Goal: Task Accomplishment & Management: Manage account settings

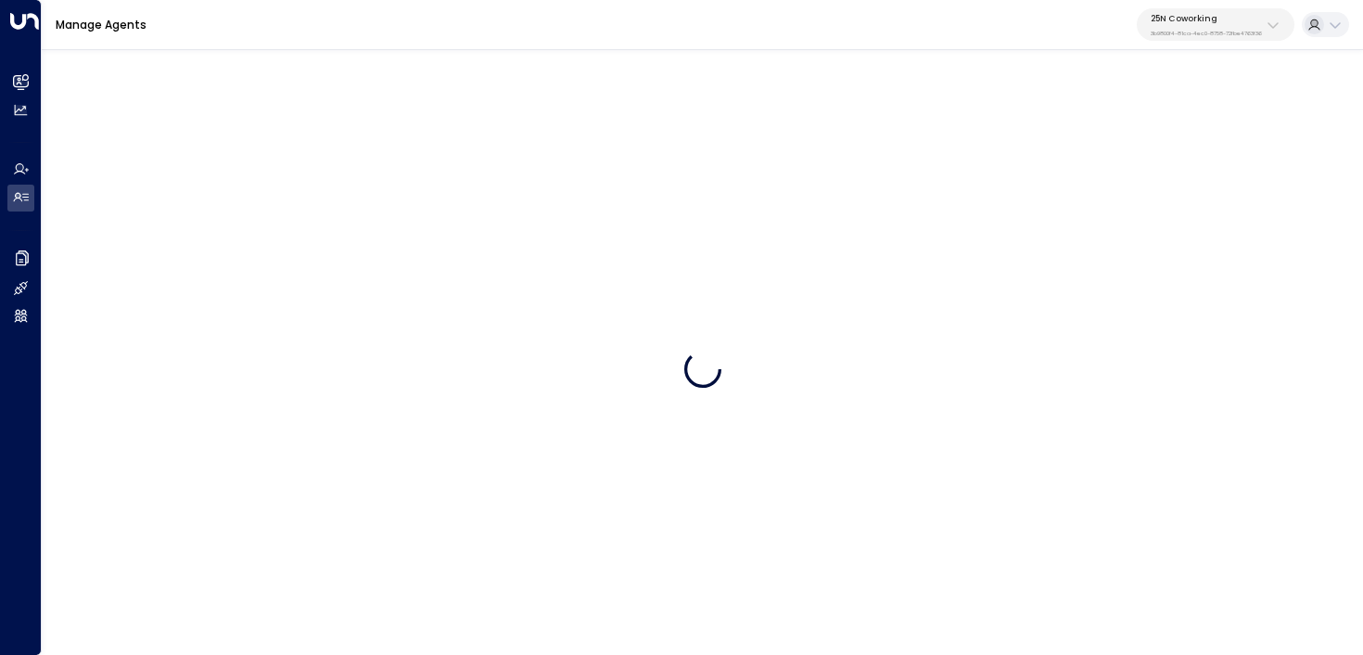
click at [1175, 18] on p "25N Coworking" at bounding box center [1206, 18] width 111 height 11
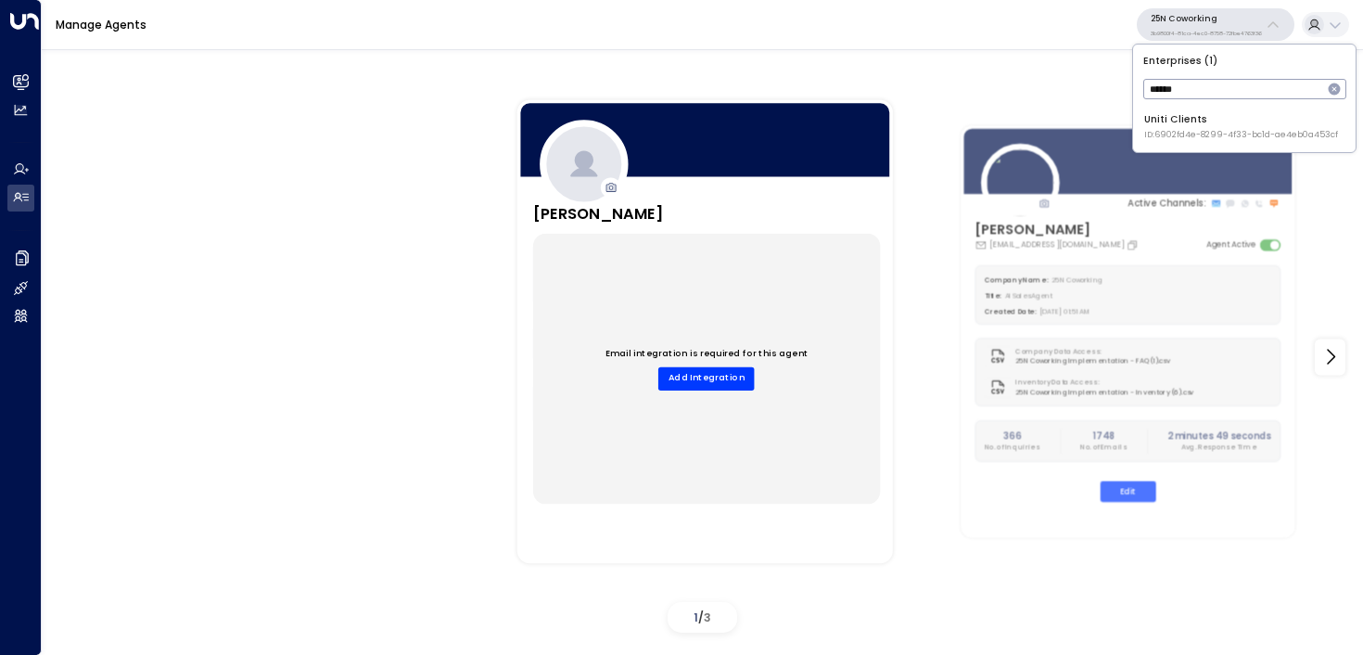
type input "******"
click at [1163, 135] on span "ID: 6902fd4e-8299-4f33-bc1d-ae4eb0a453cf" at bounding box center [1241, 135] width 194 height 13
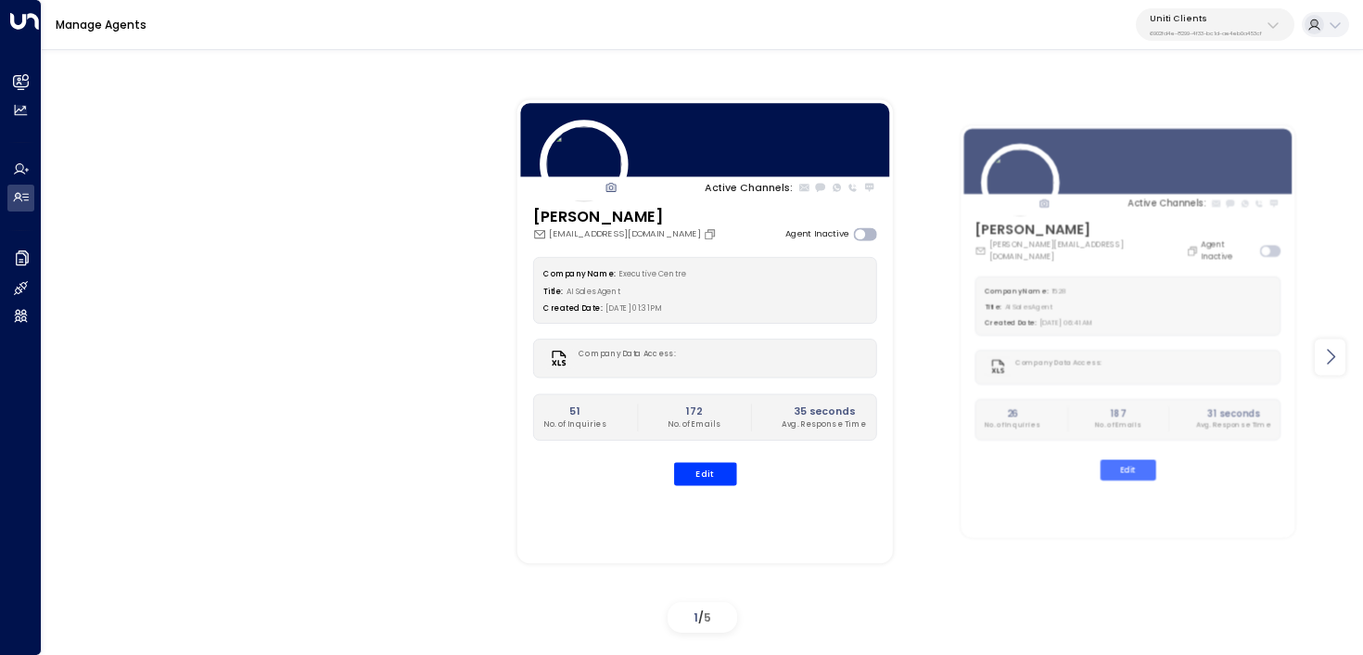
click at [1337, 366] on icon at bounding box center [1330, 357] width 22 height 22
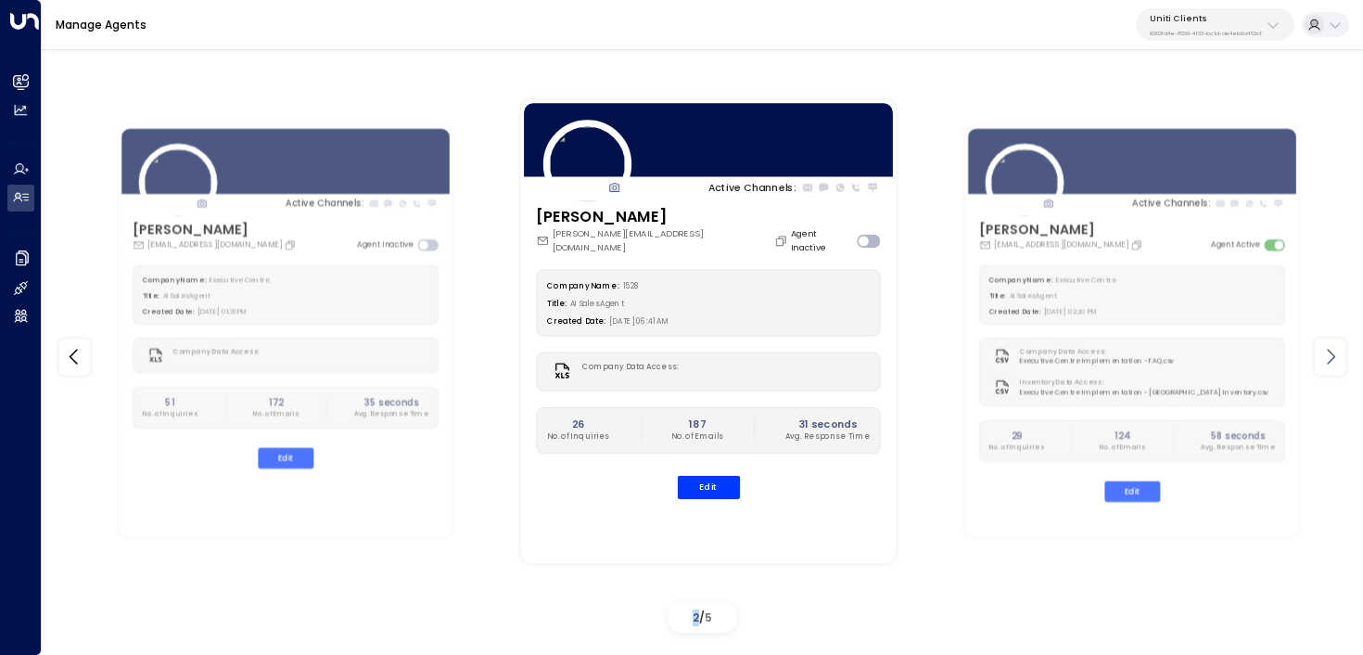
click at [1337, 366] on icon at bounding box center [1330, 357] width 22 height 22
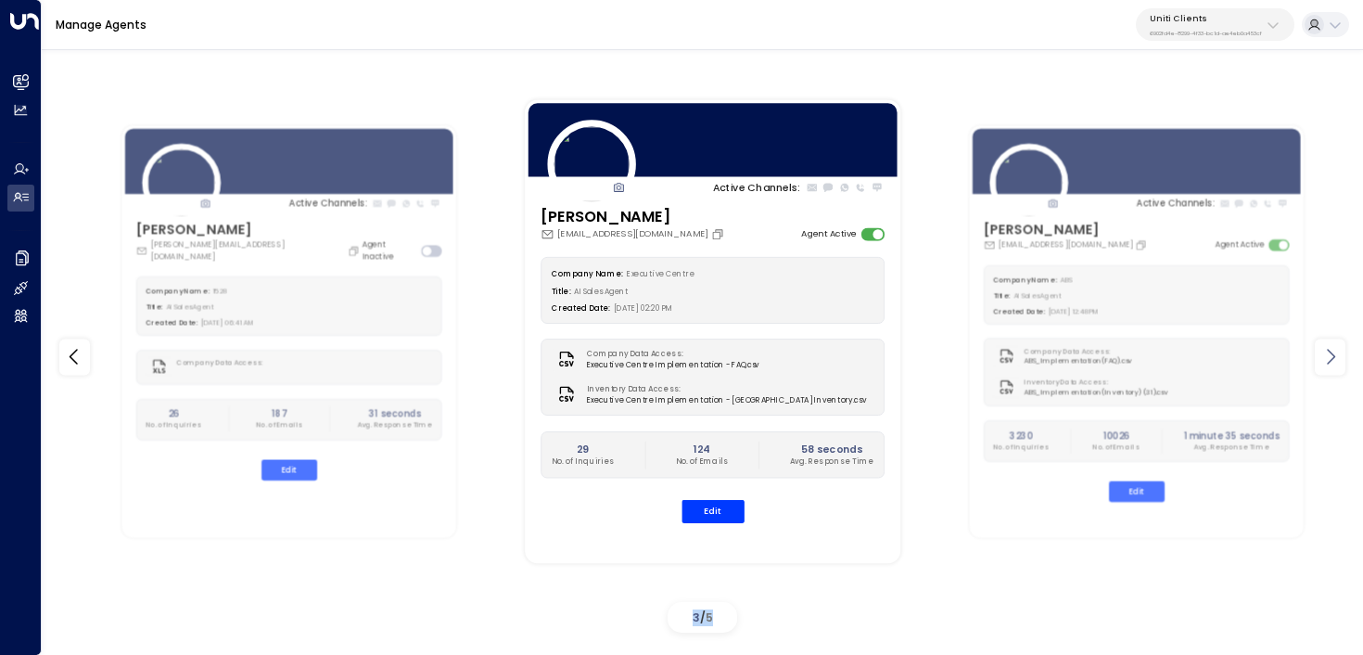
click at [1337, 366] on icon at bounding box center [1330, 357] width 22 height 22
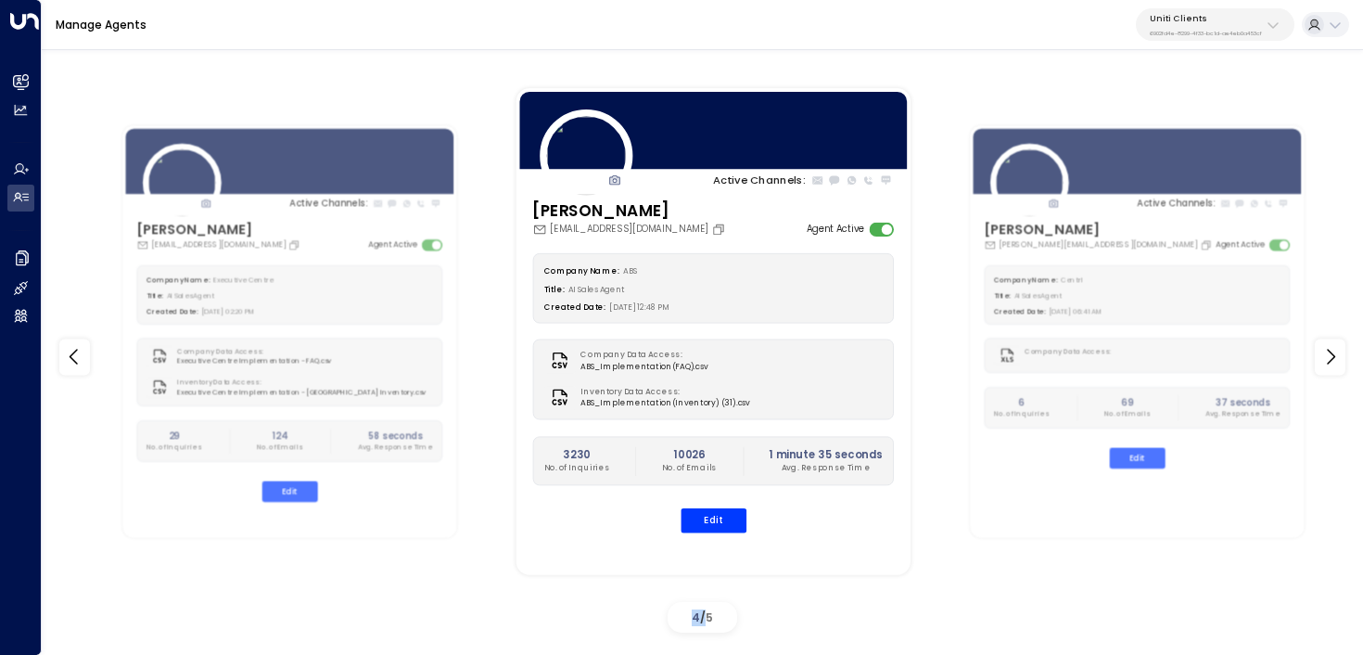
click at [719, 499] on div "Company Name: ABS Title: AI Sales Agent Created Date: [DATE] 12:48 PM Company D…" at bounding box center [713, 392] width 362 height 280
click at [716, 517] on button "Edit" at bounding box center [714, 520] width 66 height 24
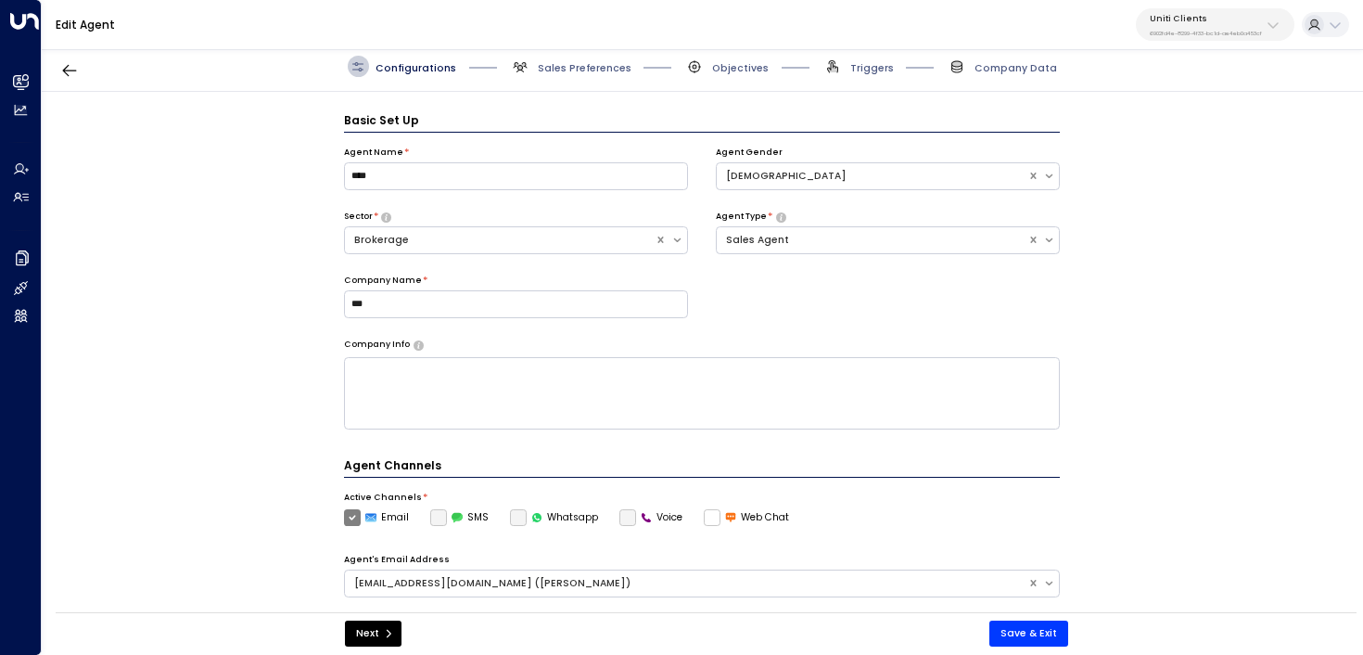
scroll to position [20, 0]
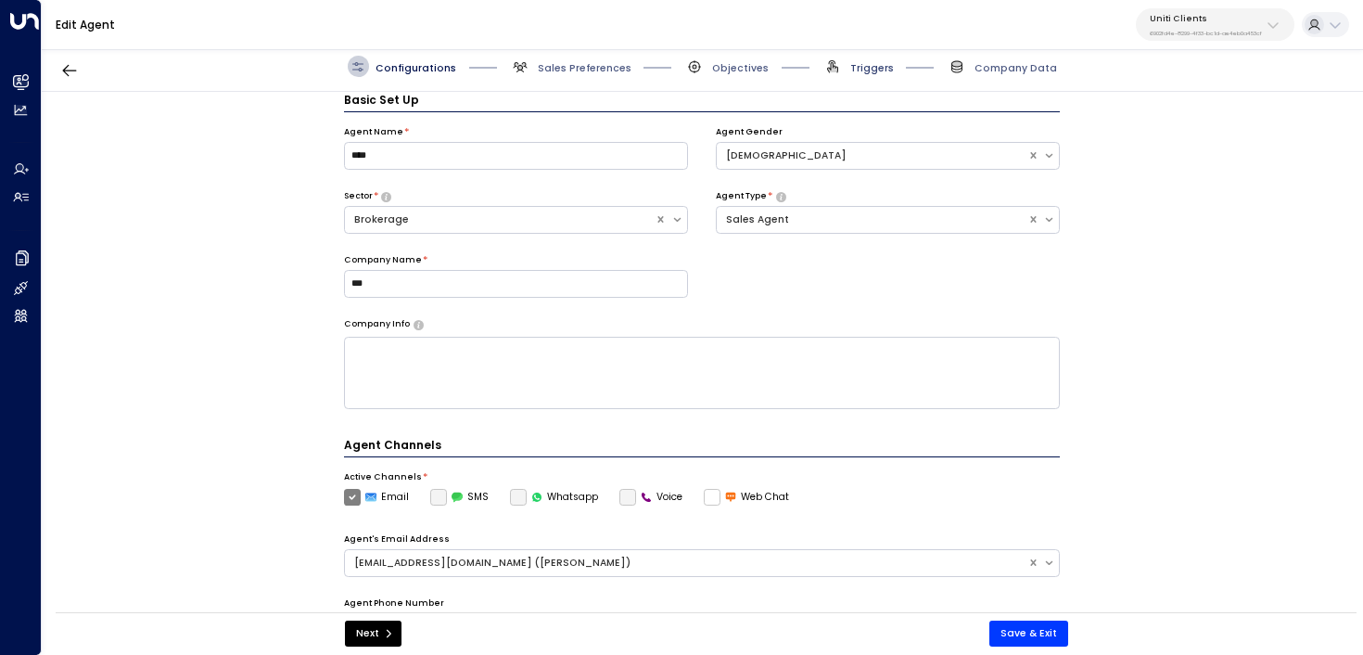
click at [867, 68] on span "Triggers" at bounding box center [872, 68] width 44 height 14
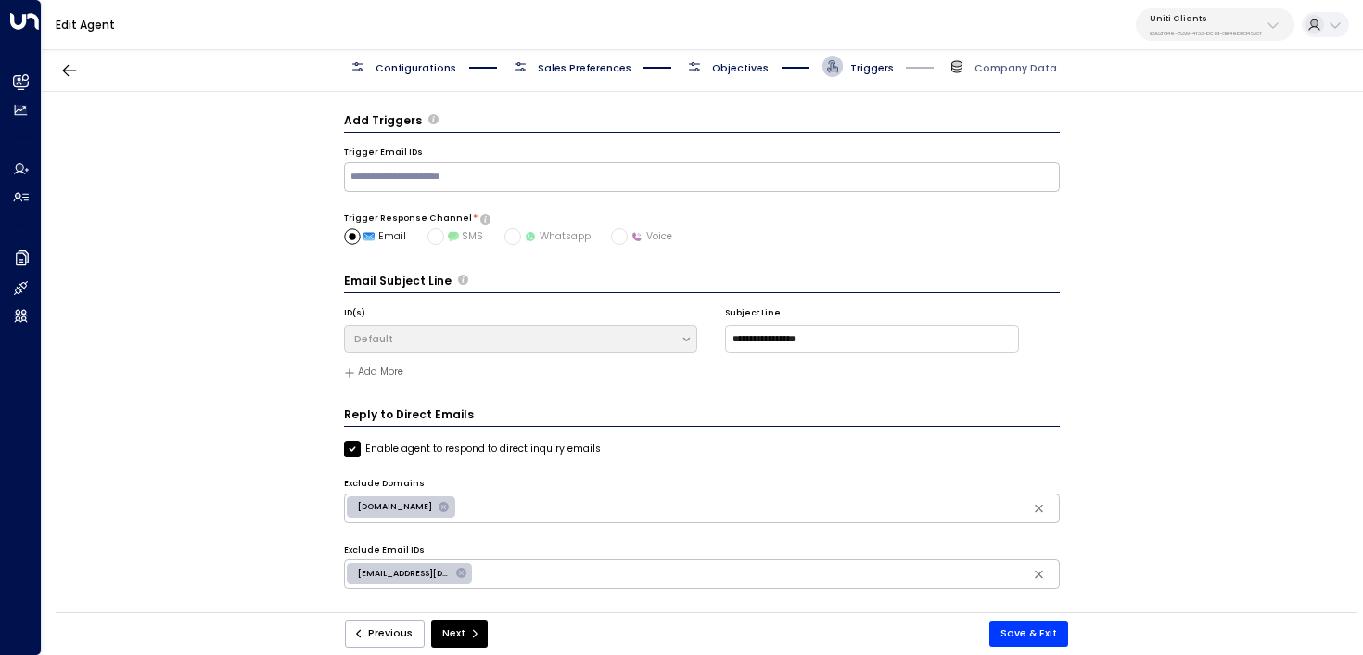
click at [770, 65] on div at bounding box center [796, 66] width 54 height 2
click at [749, 64] on span "Objectives" at bounding box center [740, 68] width 57 height 14
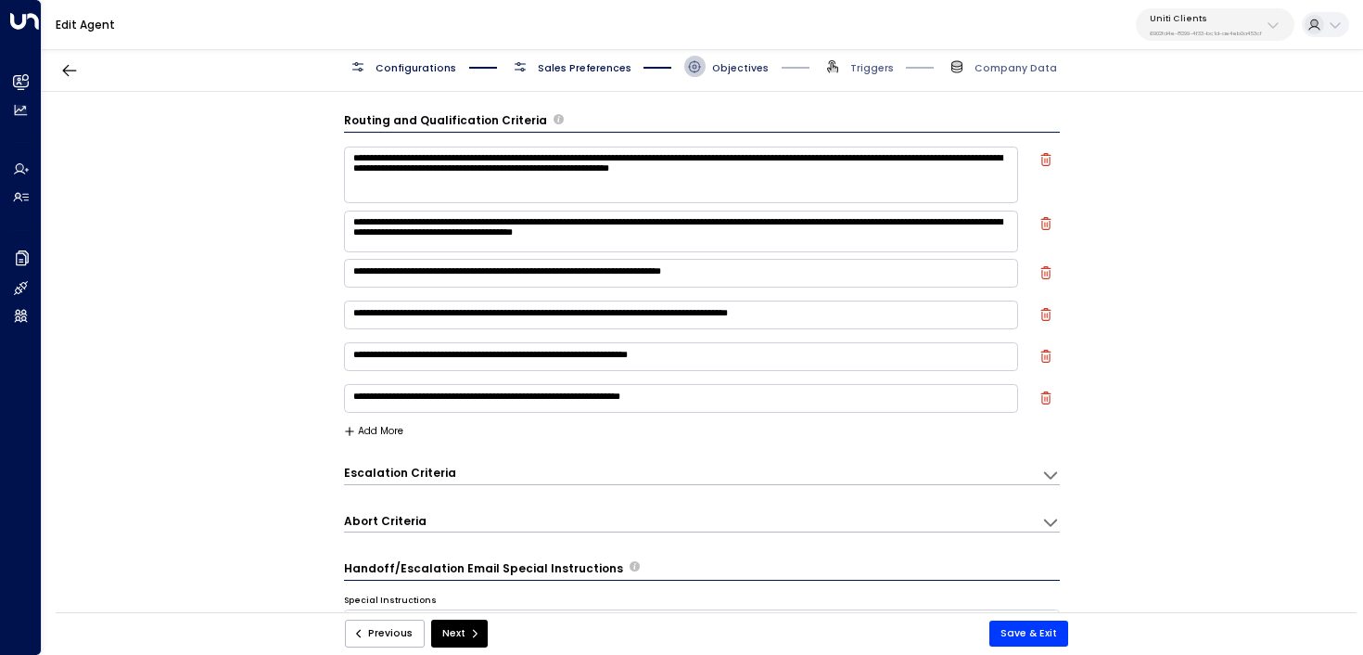
scroll to position [20, 0]
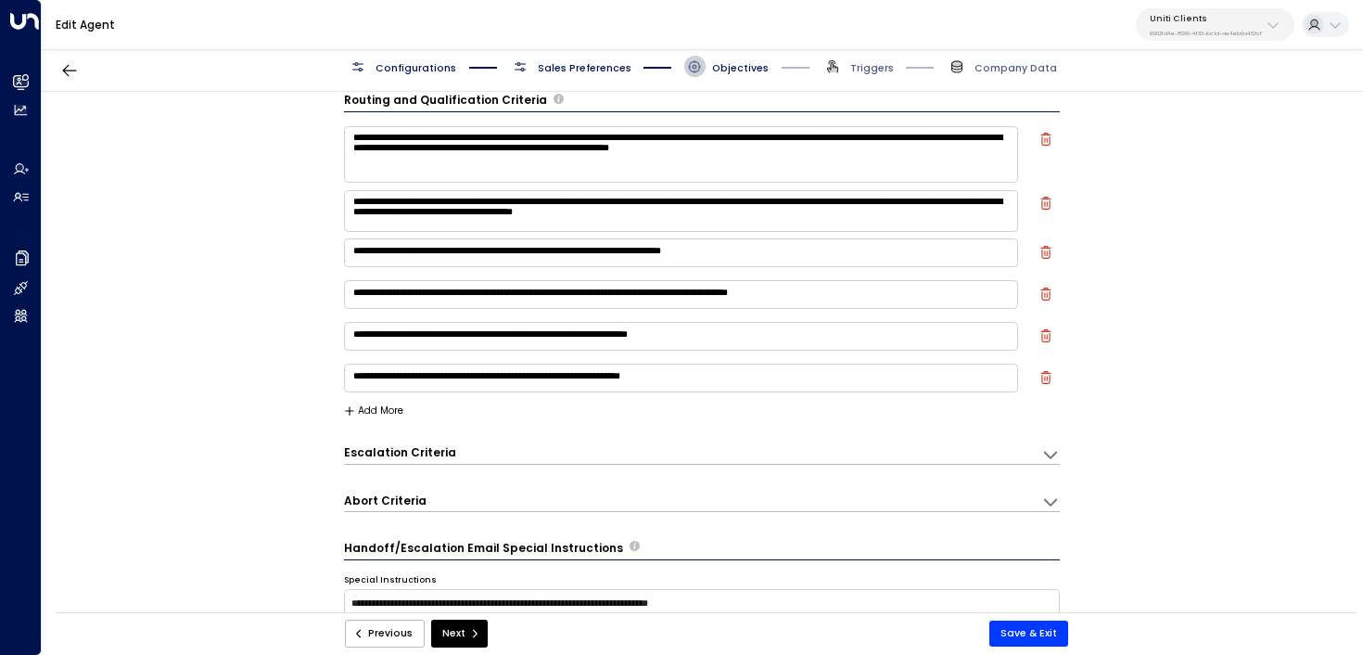
click at [794, 336] on textarea "**********" at bounding box center [681, 336] width 675 height 28
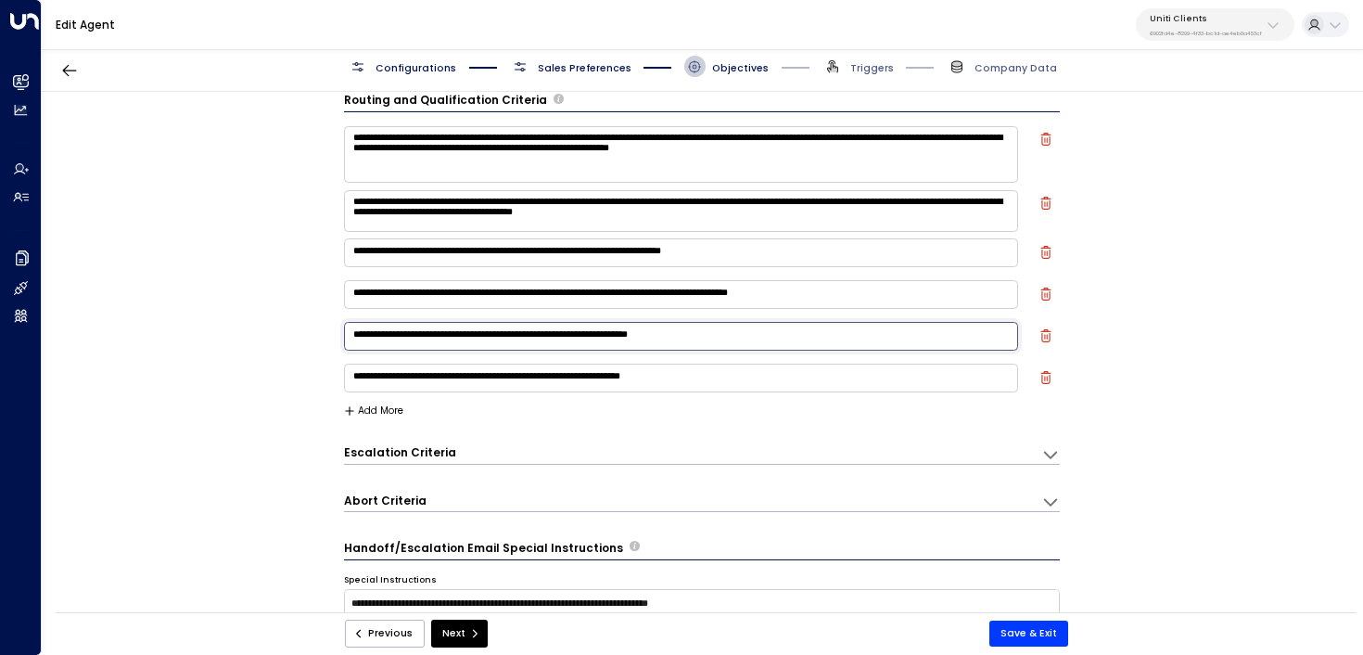
click at [794, 336] on textarea "**********" at bounding box center [681, 336] width 675 height 28
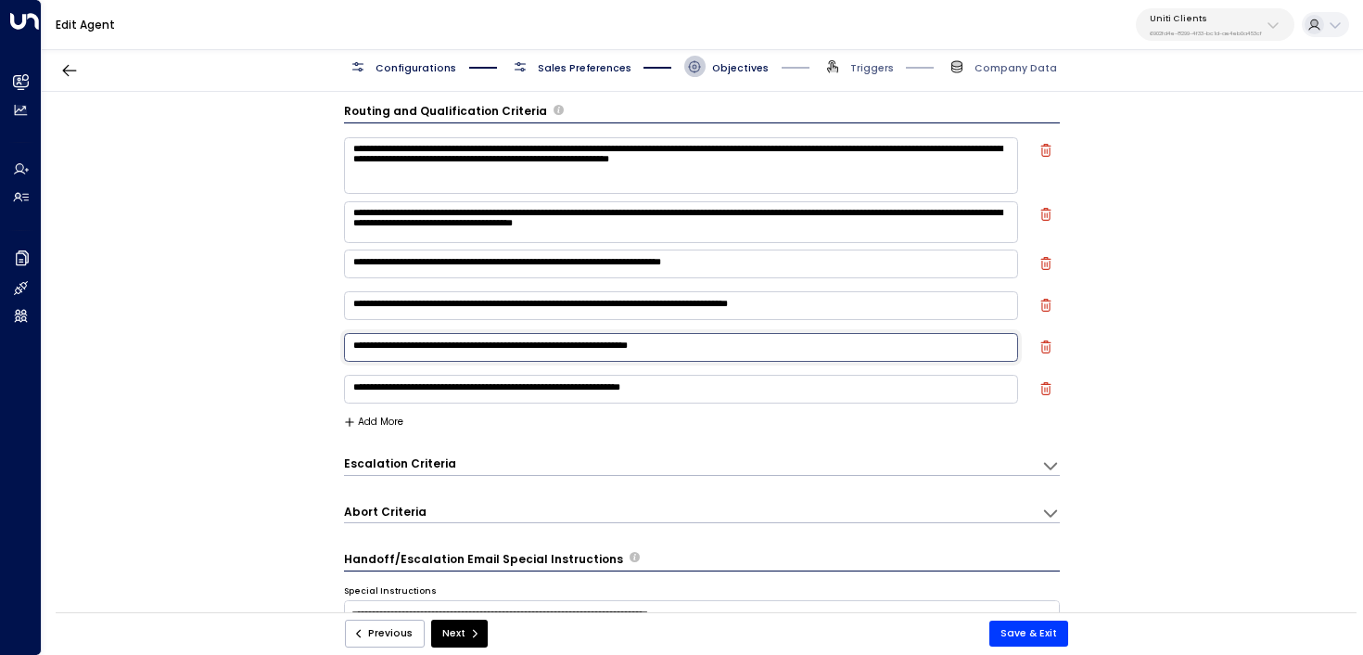
scroll to position [8, 0]
click at [797, 264] on textarea "**********" at bounding box center [681, 264] width 675 height 28
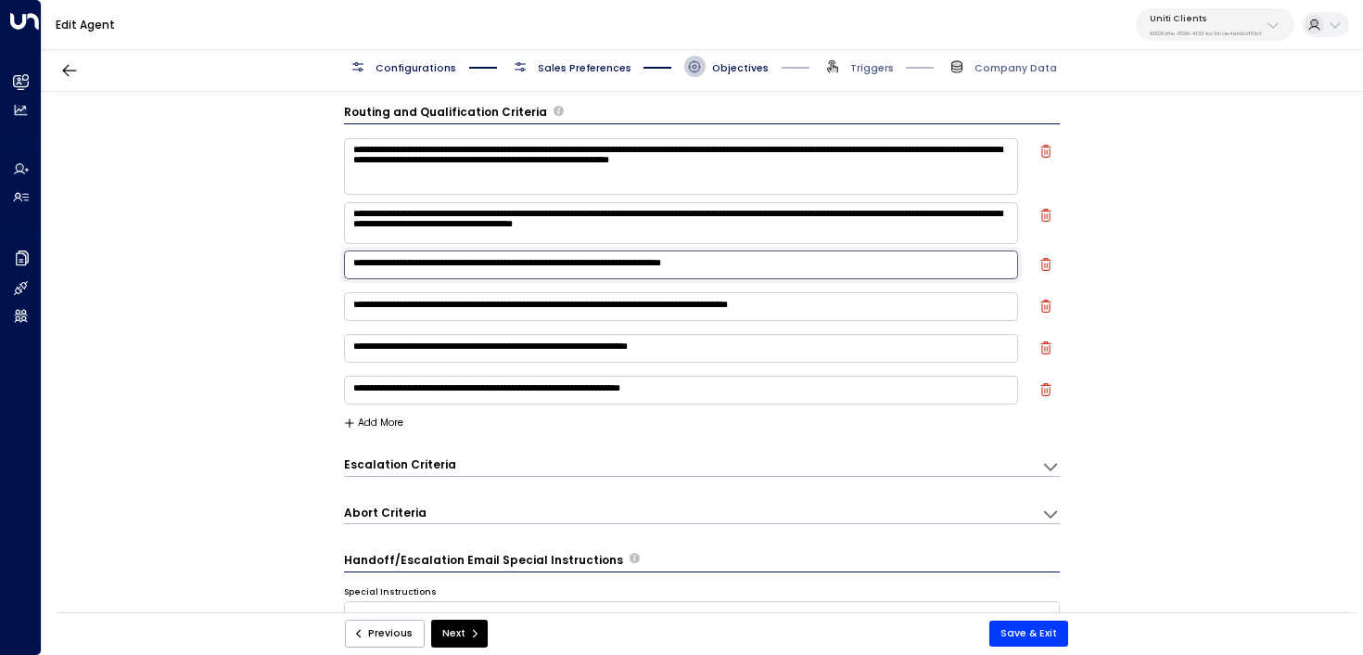
click at [797, 264] on textarea "**********" at bounding box center [681, 264] width 675 height 28
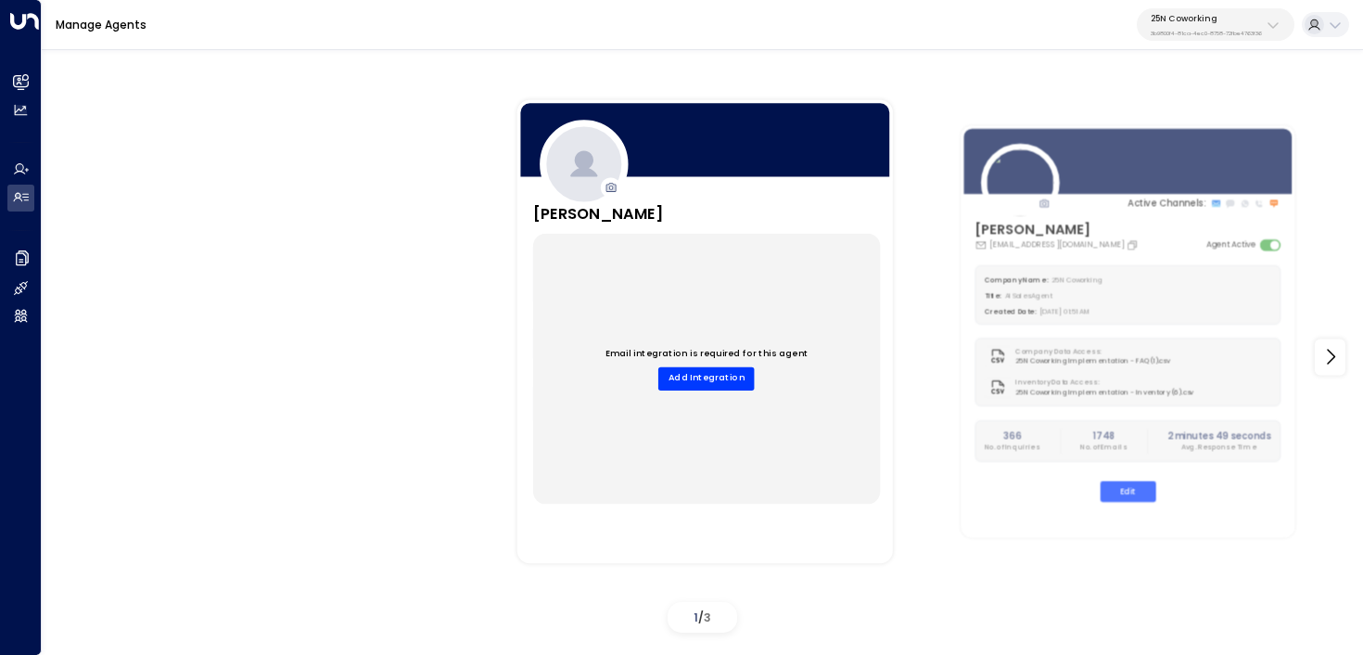
click at [1233, 27] on div "25N Coworking 3b9800f4-81ca-4ec0-8758-72fbe4763f36" at bounding box center [1206, 25] width 111 height 24
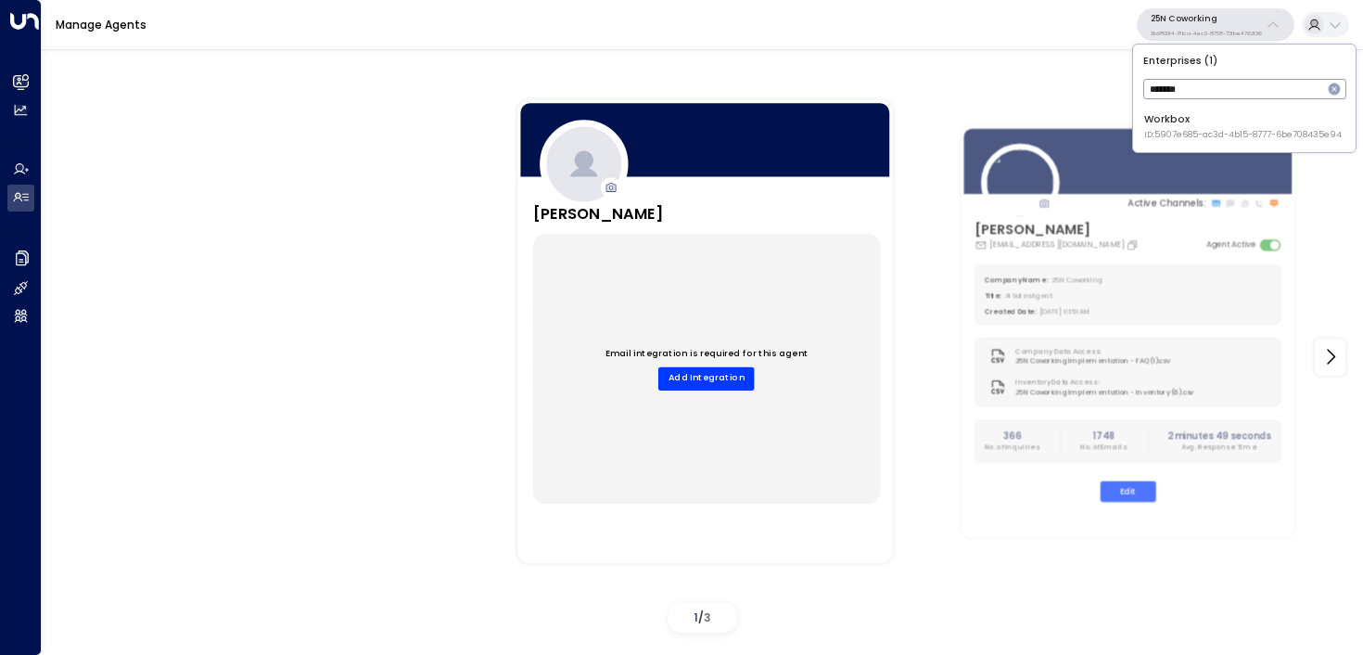
type input "*******"
click at [1184, 124] on div "Workbox ID: 5907e685-ac3d-4b15-8777-6be708435e94" at bounding box center [1242, 126] width 197 height 29
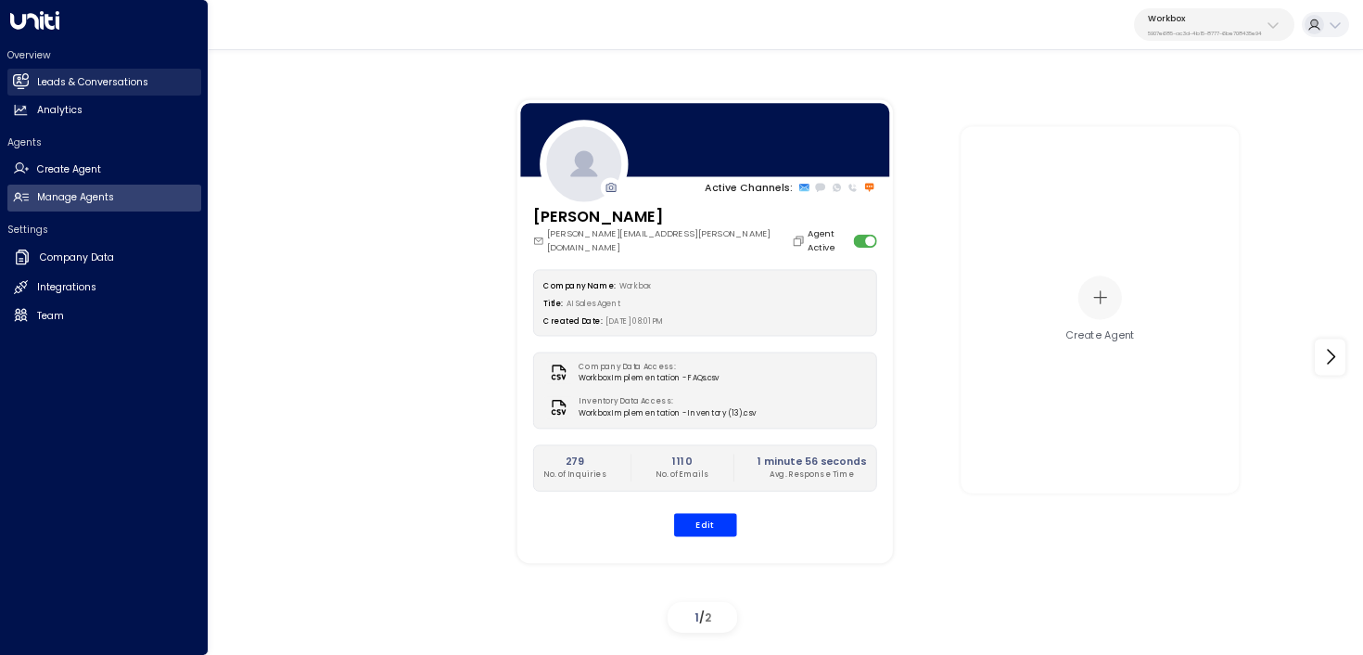
click at [31, 91] on link "Leads & Conversations Leads & Conversations" at bounding box center [104, 82] width 194 height 27
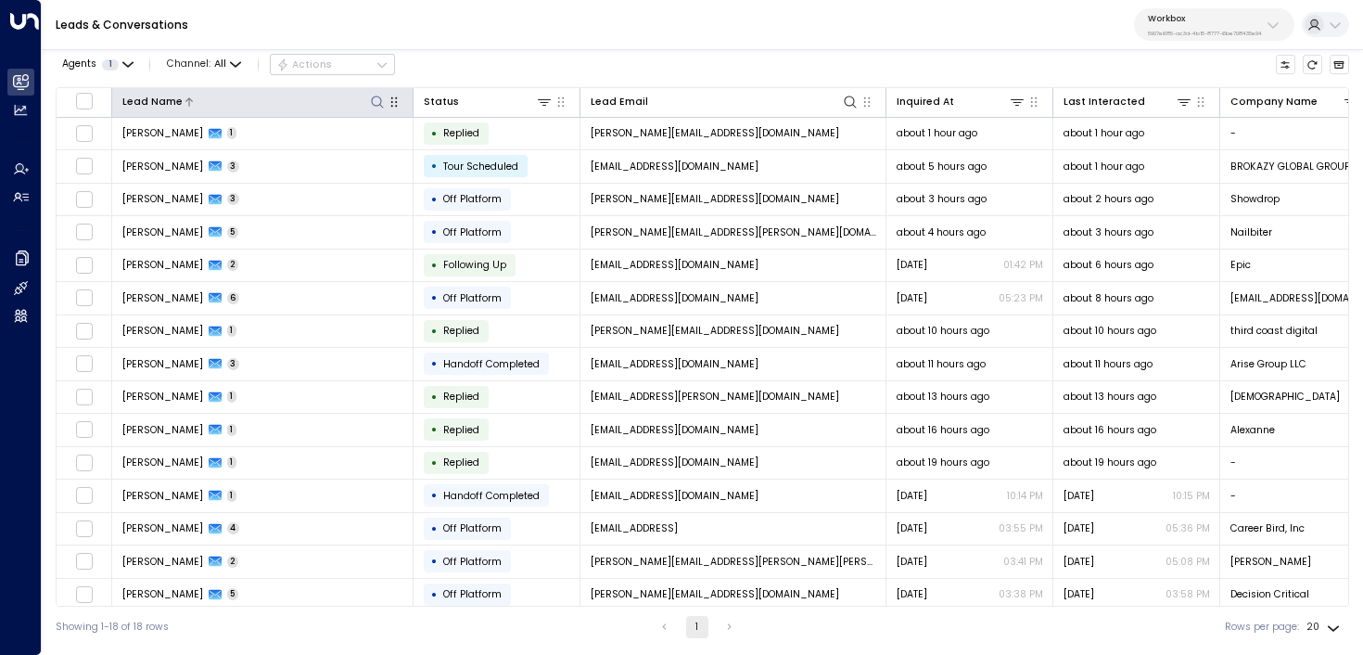
click at [379, 93] on button at bounding box center [377, 102] width 18 height 18
type input "******"
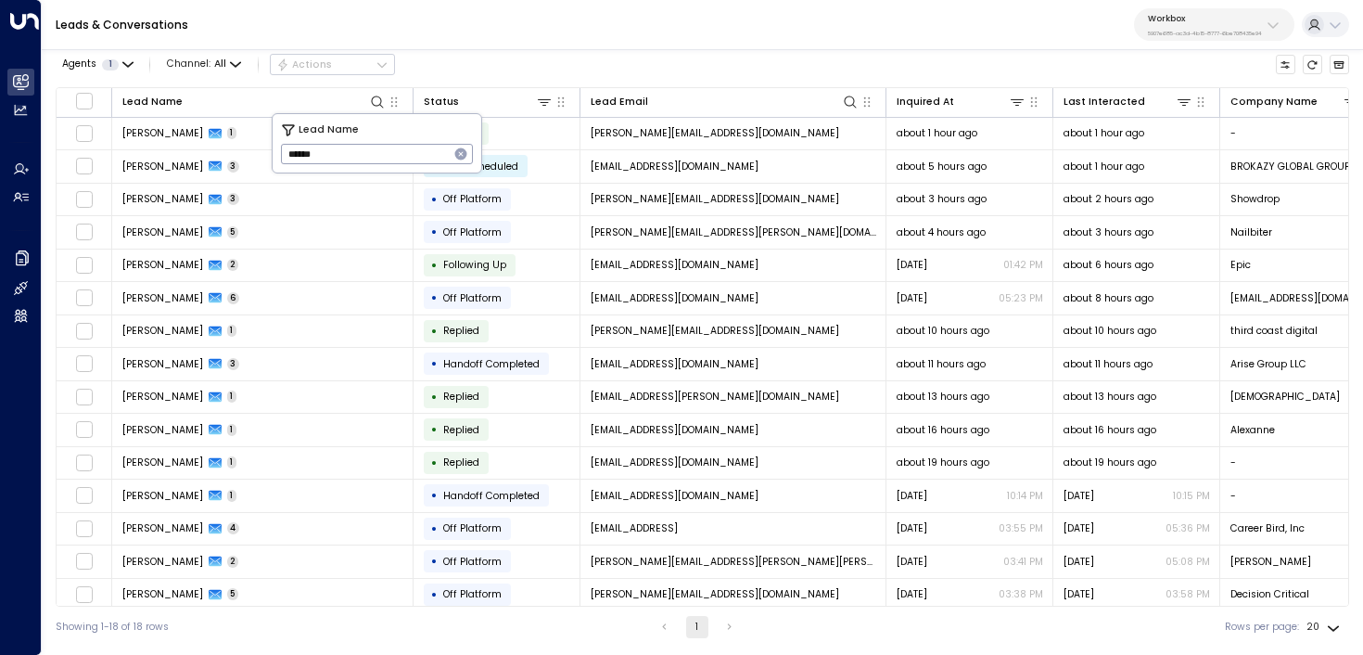
click at [530, 43] on div "Leads & Conversations Workbox 5907e685-ac3d-4b15-8777-6be708435e94" at bounding box center [702, 25] width 1321 height 50
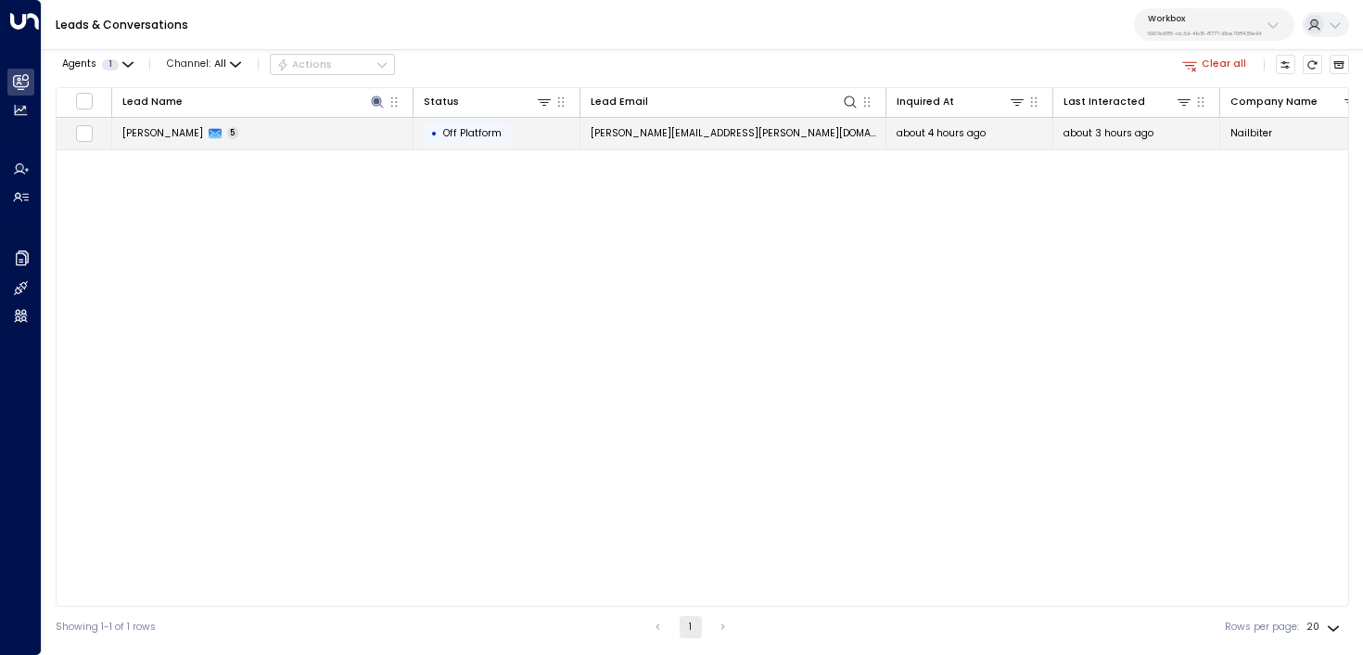
click at [349, 137] on td "JOSEPH HART 5" at bounding box center [262, 134] width 301 height 32
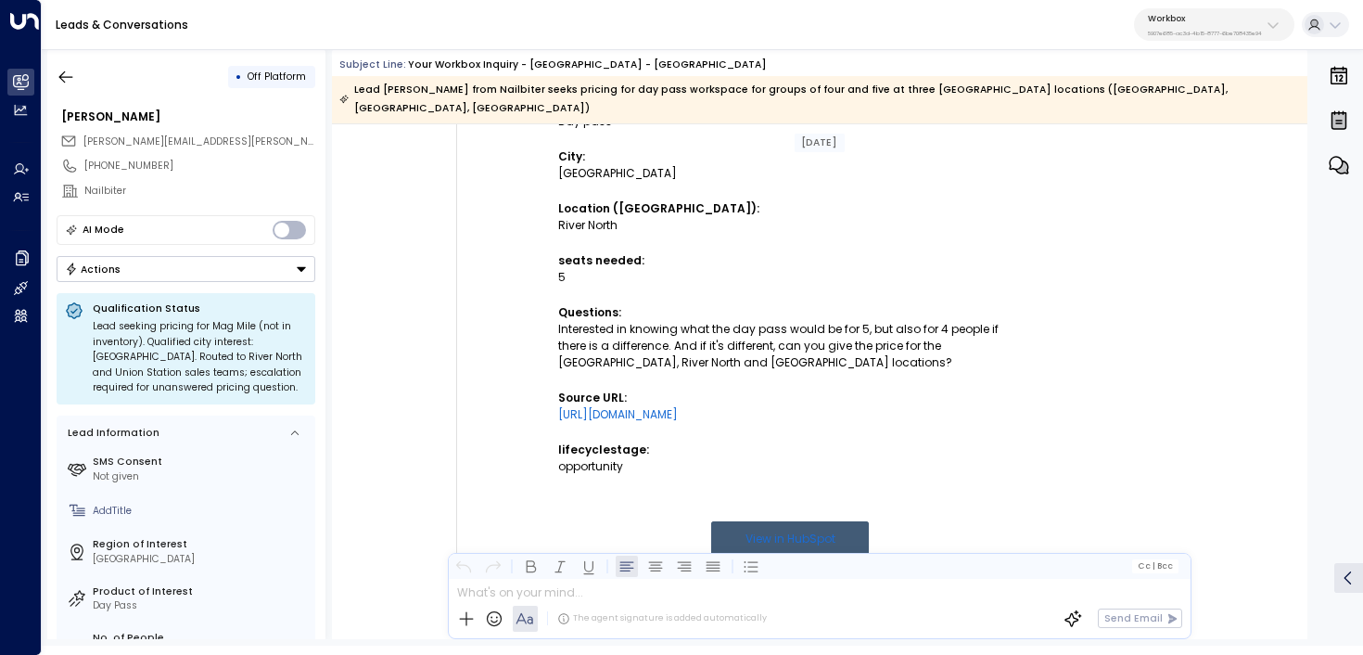
scroll to position [760, 0]
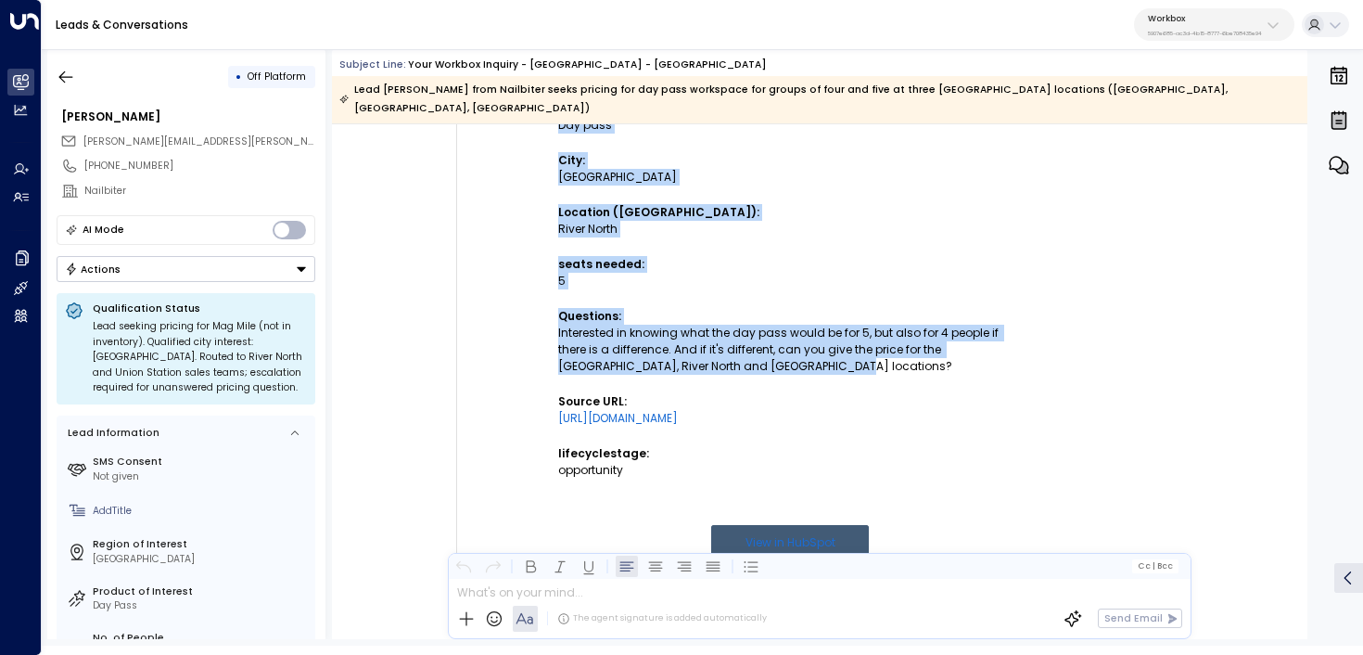
drag, startPoint x: 770, startPoint y: 348, endPoint x: 555, endPoint y: 313, distance: 217.8
click at [555, 313] on td "New submission on HubSpot Form "Get more info - Workspace - Chicago ( Do not de…" at bounding box center [789, 104] width 649 height 1291
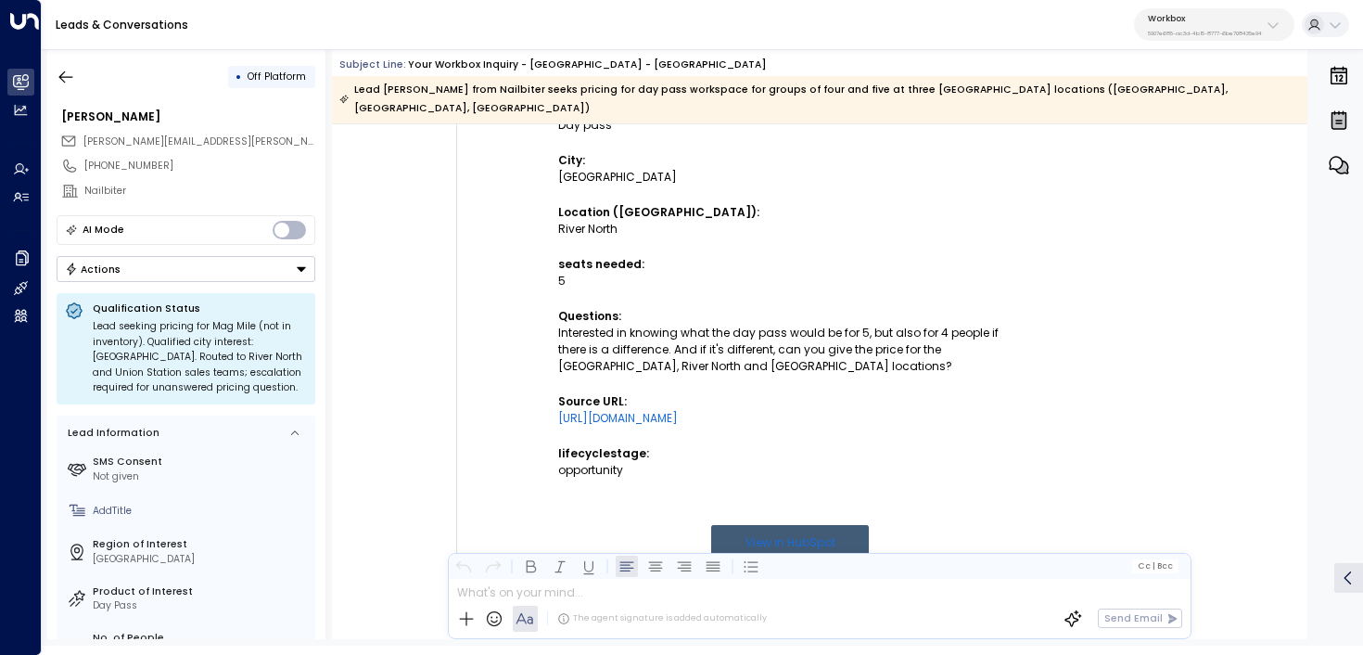
click at [678, 337] on div "Interested in knowing what the day pass would be for 5, but also for 4 people i…" at bounding box center [790, 350] width 464 height 50
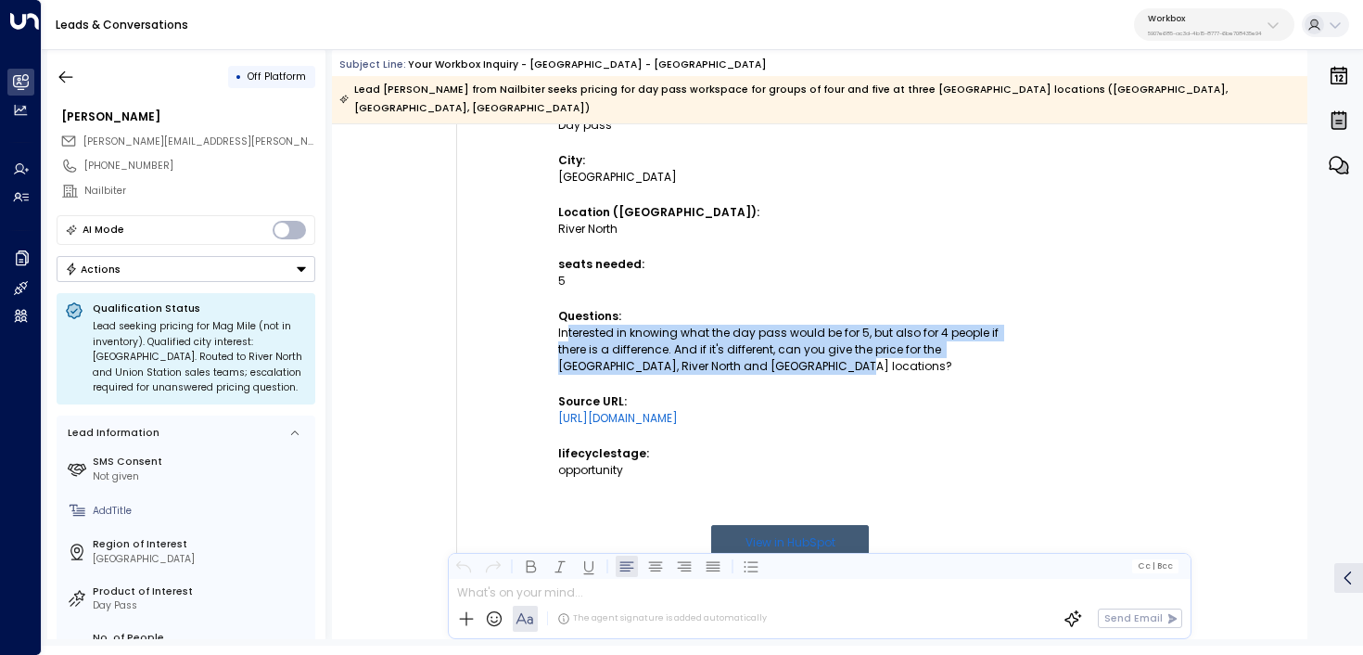
drag, startPoint x: 762, startPoint y: 345, endPoint x: 562, endPoint y: 315, distance: 202.5
click at [562, 325] on div "Interested in knowing what the day pass would be for 5, but also for 4 people i…" at bounding box center [790, 350] width 464 height 50
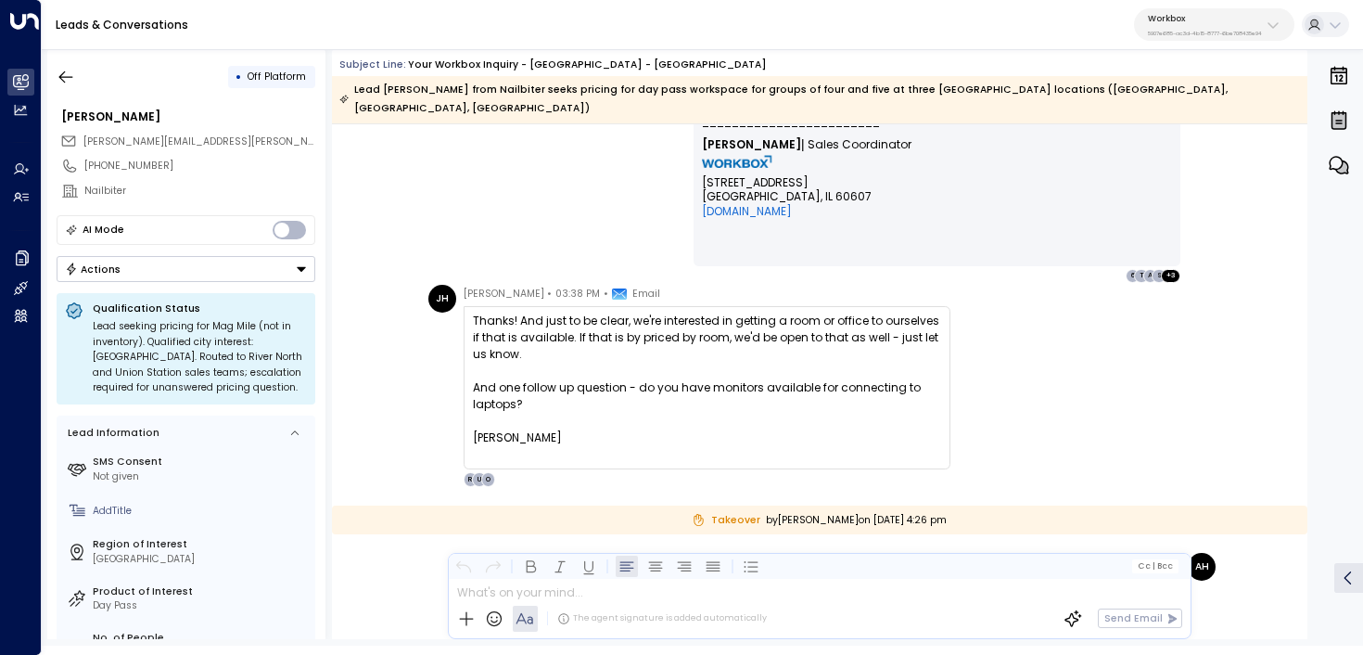
scroll to position [1972, 0]
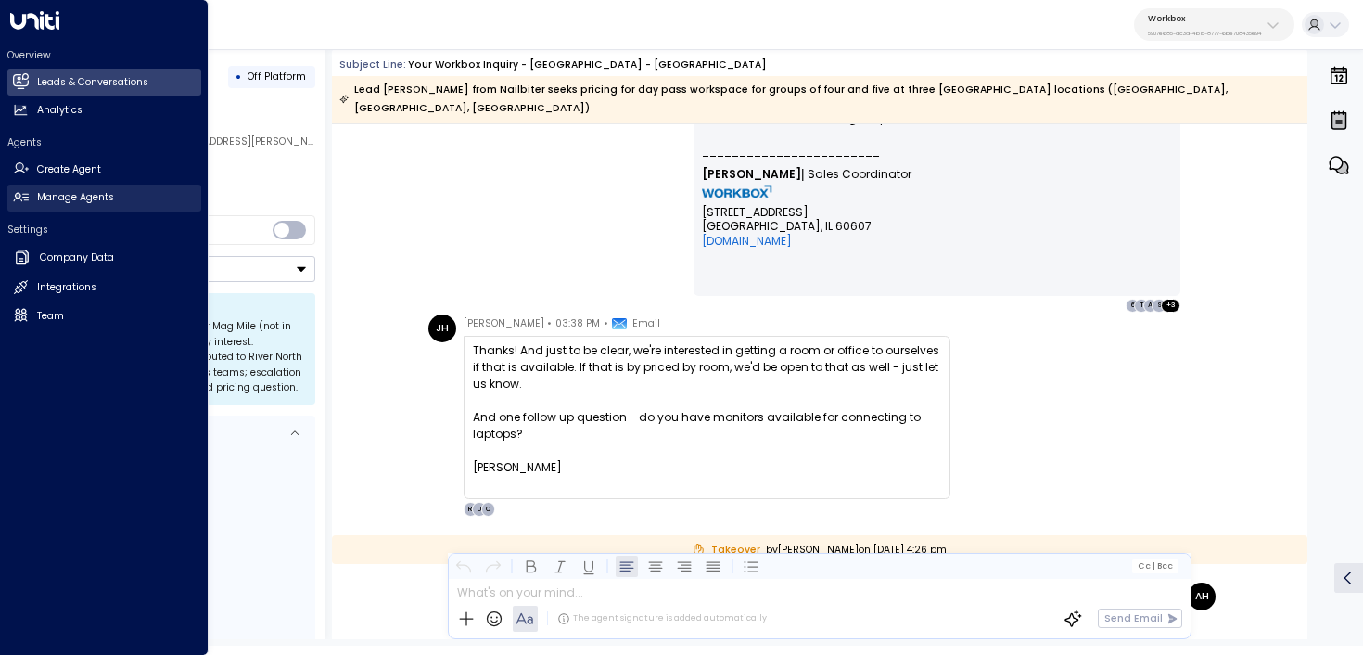
click at [114, 207] on link "Manage Agents Manage Agents" at bounding box center [104, 198] width 194 height 27
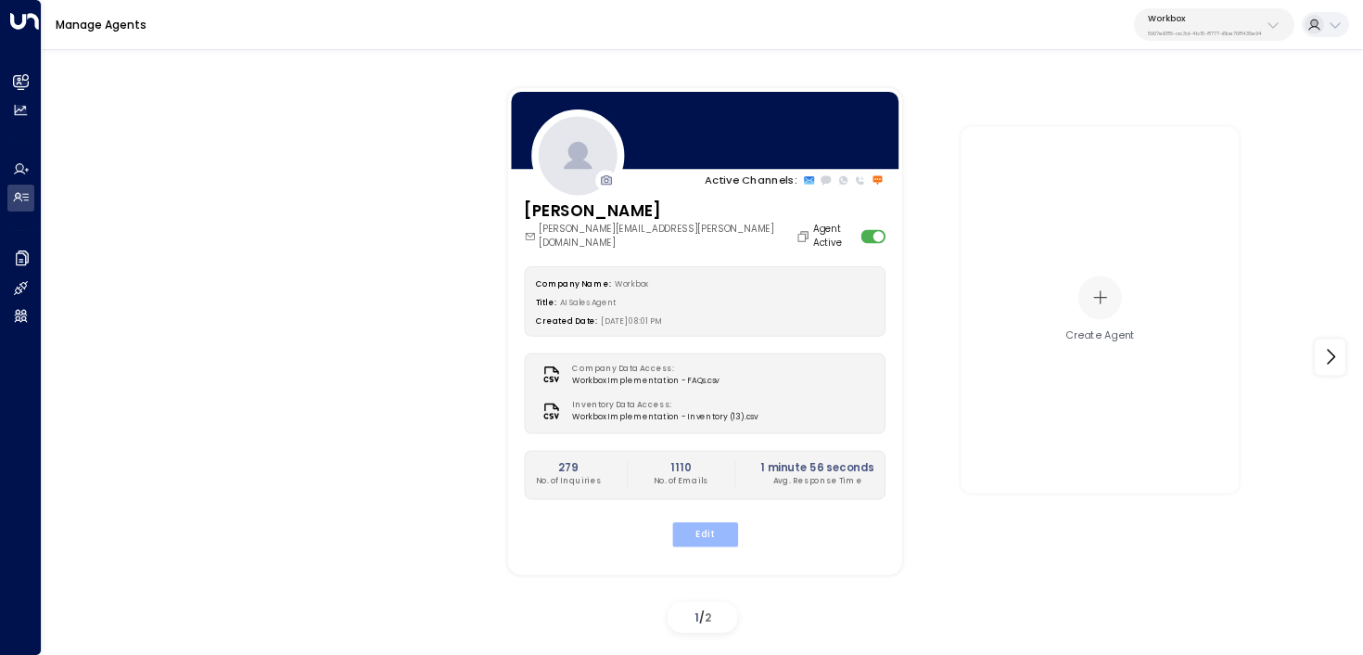
click at [717, 521] on button "Edit" at bounding box center [704, 533] width 66 height 24
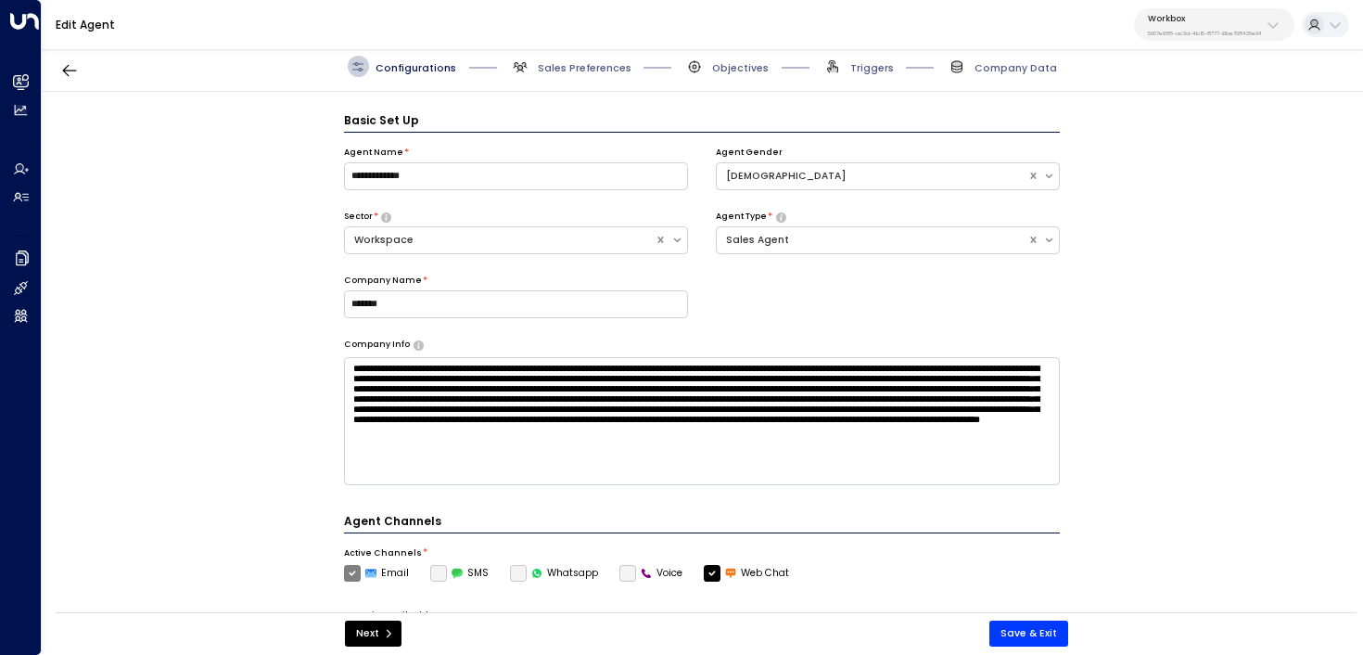
scroll to position [20, 0]
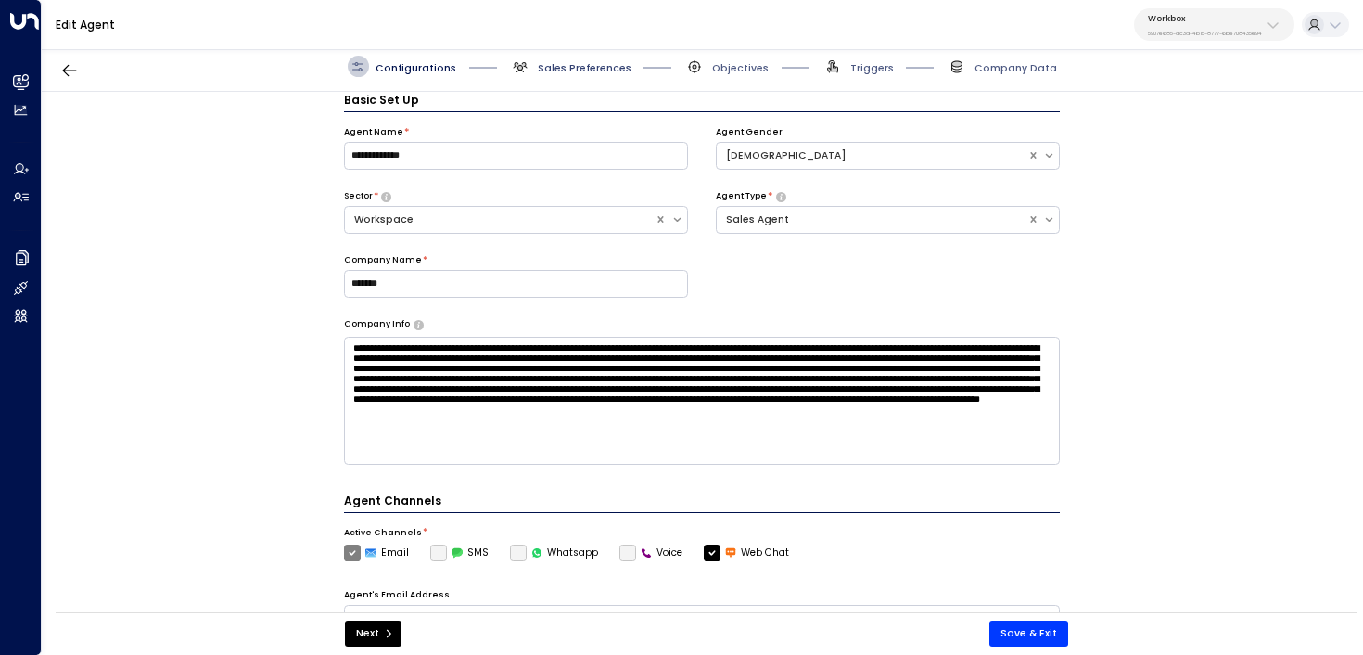
click at [560, 68] on span "Sales Preferences" at bounding box center [585, 68] width 94 height 14
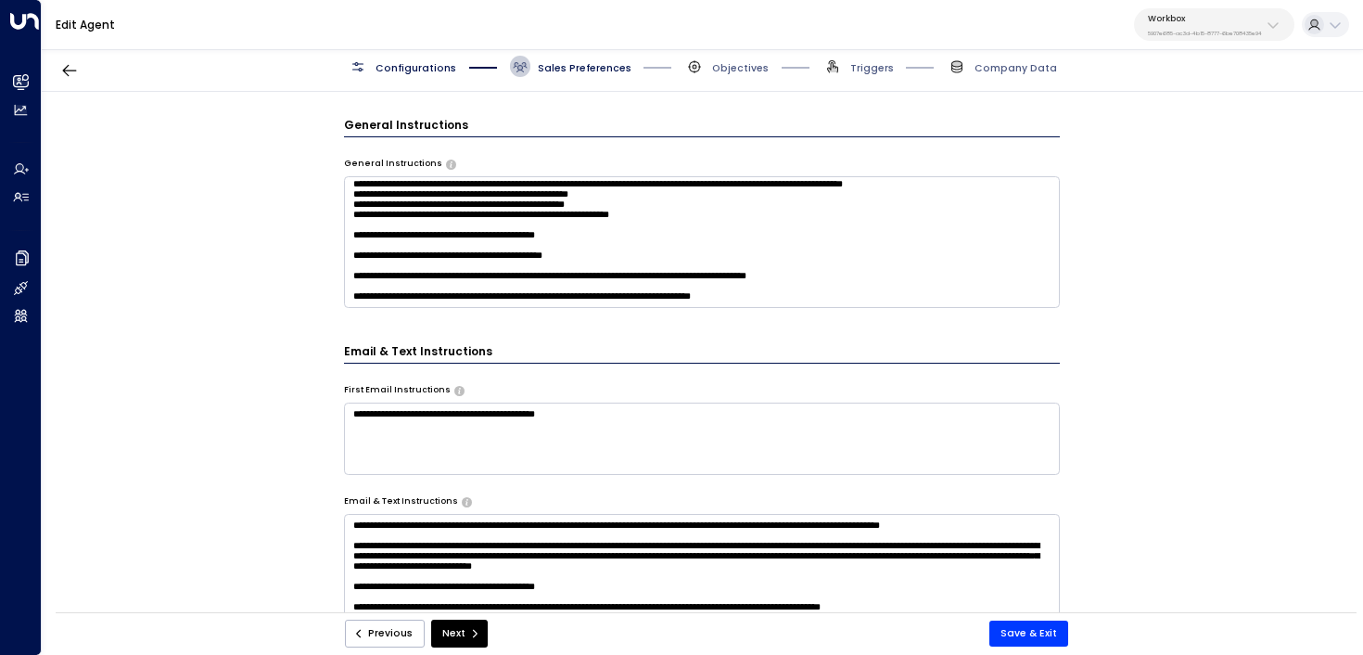
scroll to position [624, 0]
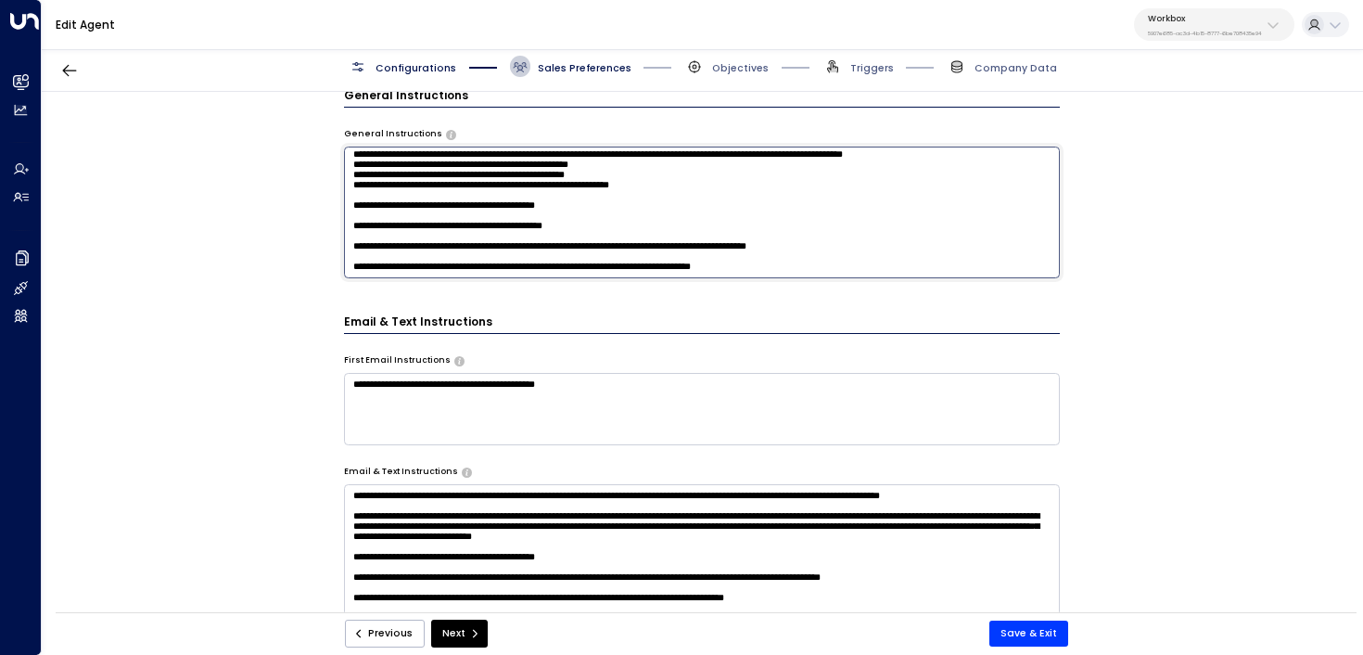
click at [913, 267] on textarea "**********" at bounding box center [702, 212] width 717 height 132
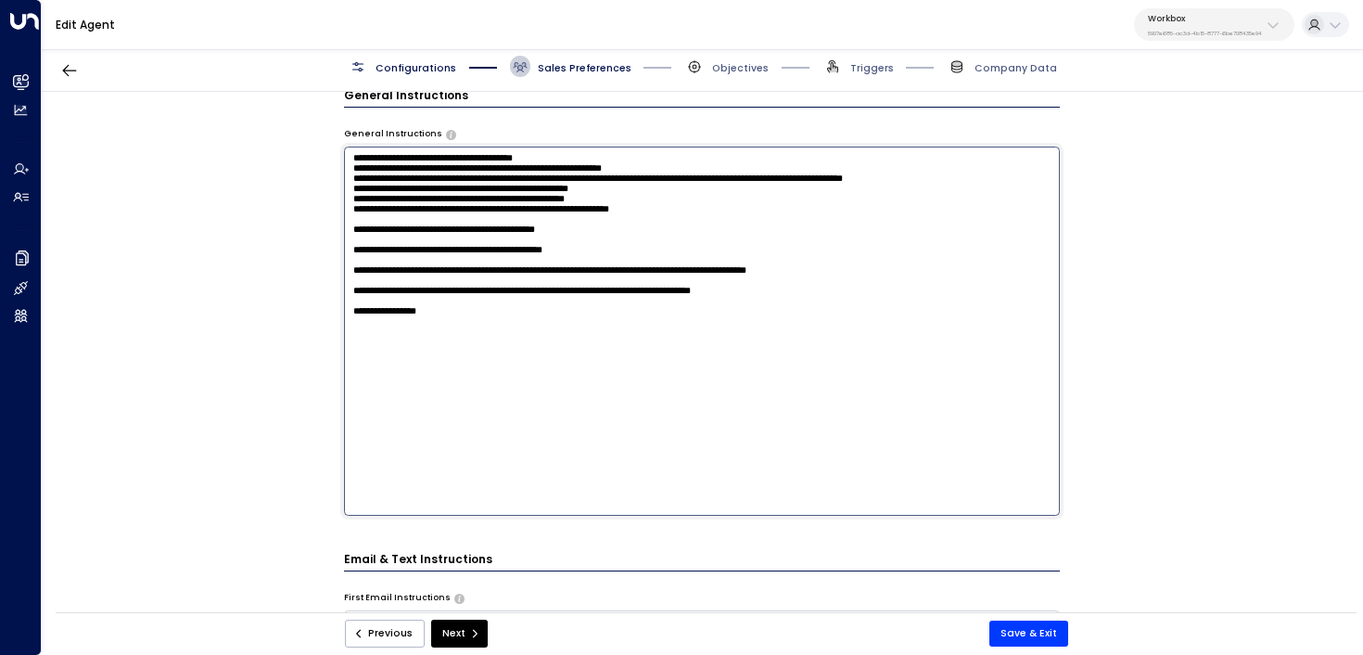
paste textarea "**********"
click at [473, 371] on textarea "**********" at bounding box center [702, 330] width 717 height 369
click at [578, 386] on textarea "**********" at bounding box center [702, 330] width 717 height 369
paste textarea "**********"
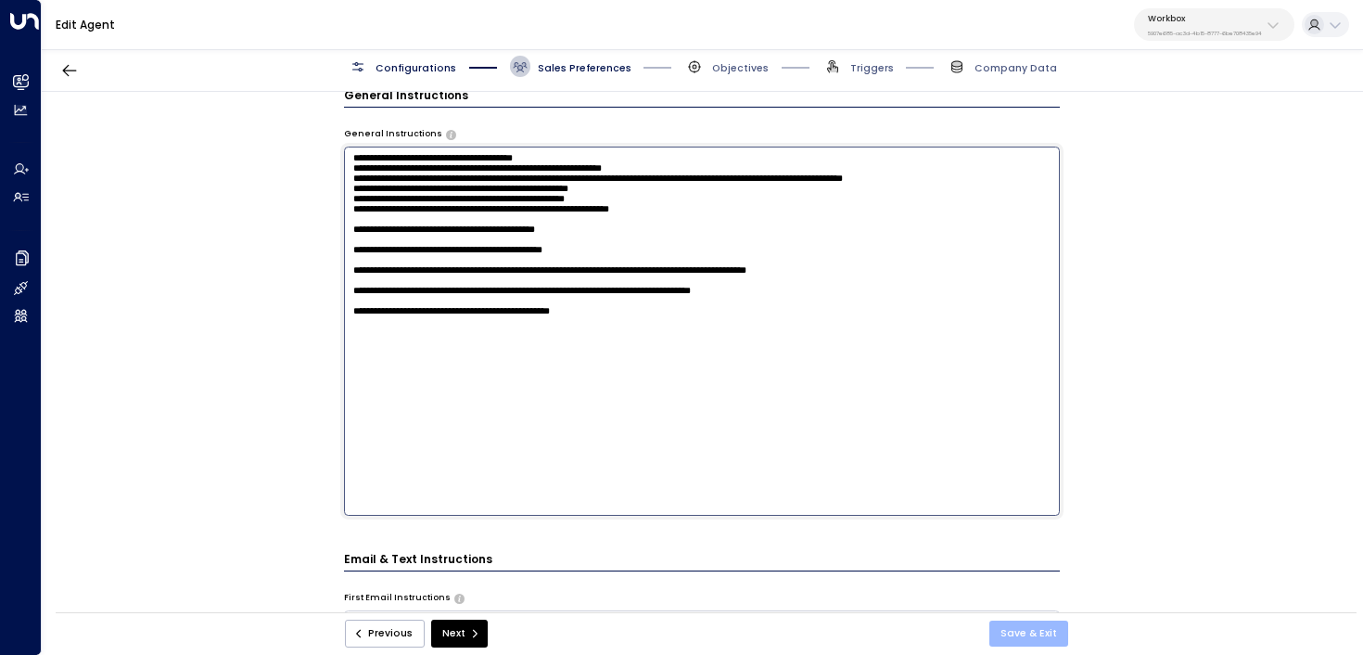
type textarea "**********"
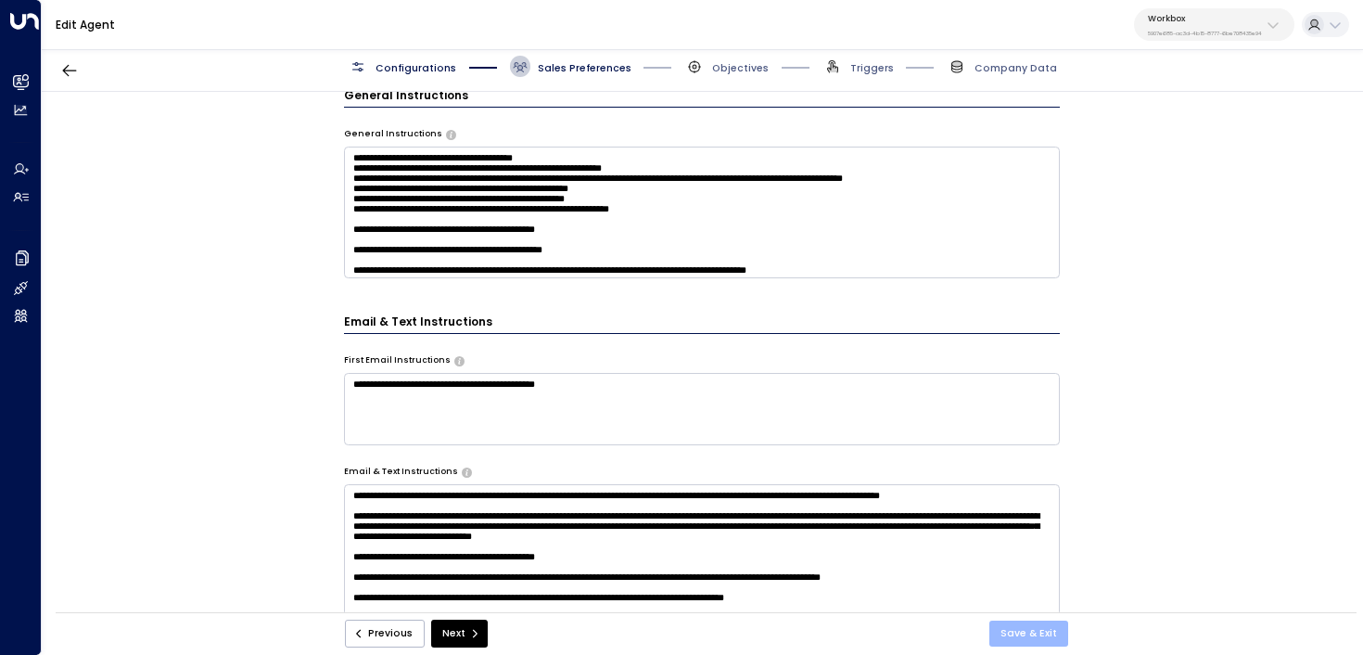
click at [1059, 636] on button "Save & Exit" at bounding box center [1028, 633] width 79 height 26
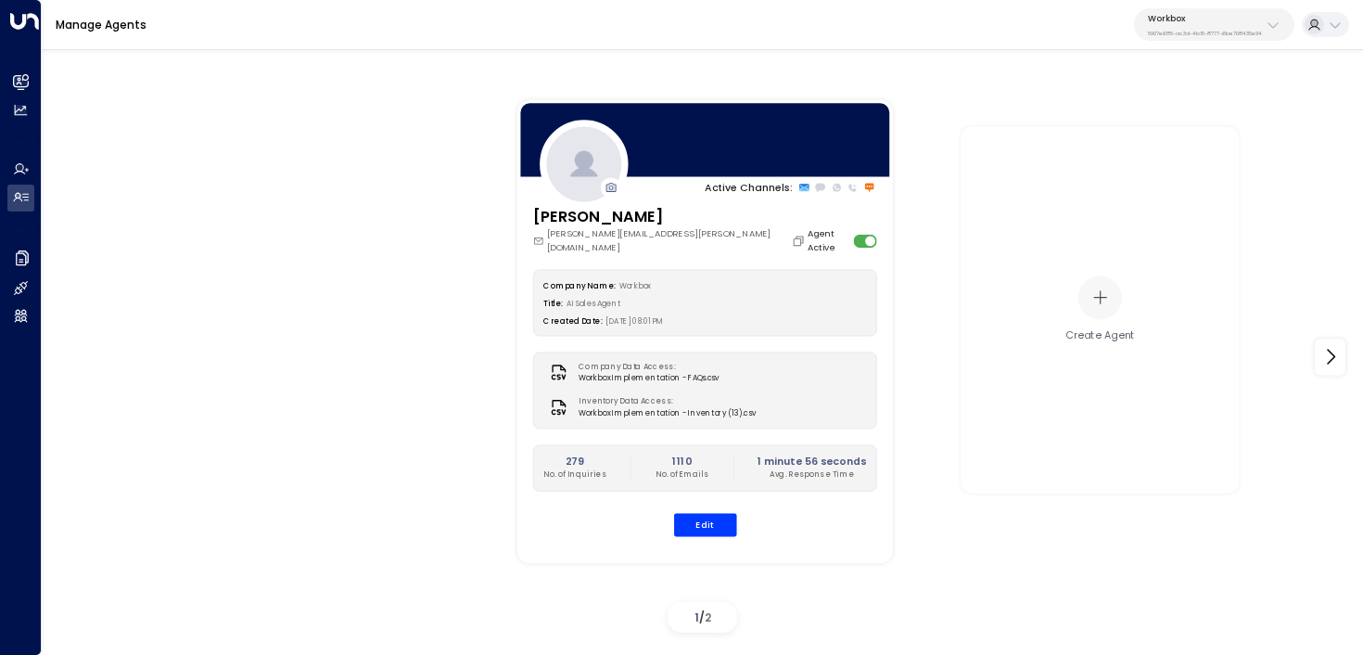
click at [1229, 37] on button "Workbox 5907e685-ac3d-4b15-8777-6be708435e94" at bounding box center [1214, 24] width 160 height 32
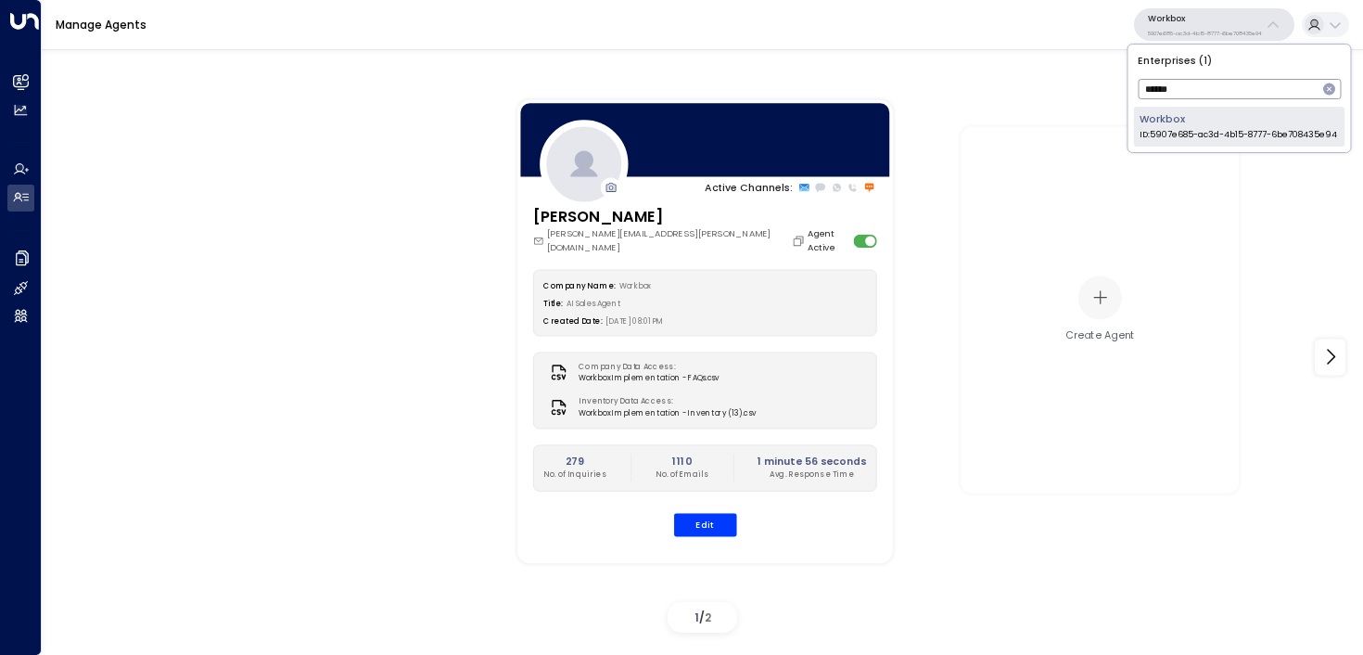
type input "******"
click at [1203, 134] on span "ID: 5907e685-ac3d-4b15-8777-6be708435e94" at bounding box center [1238, 135] width 197 height 13
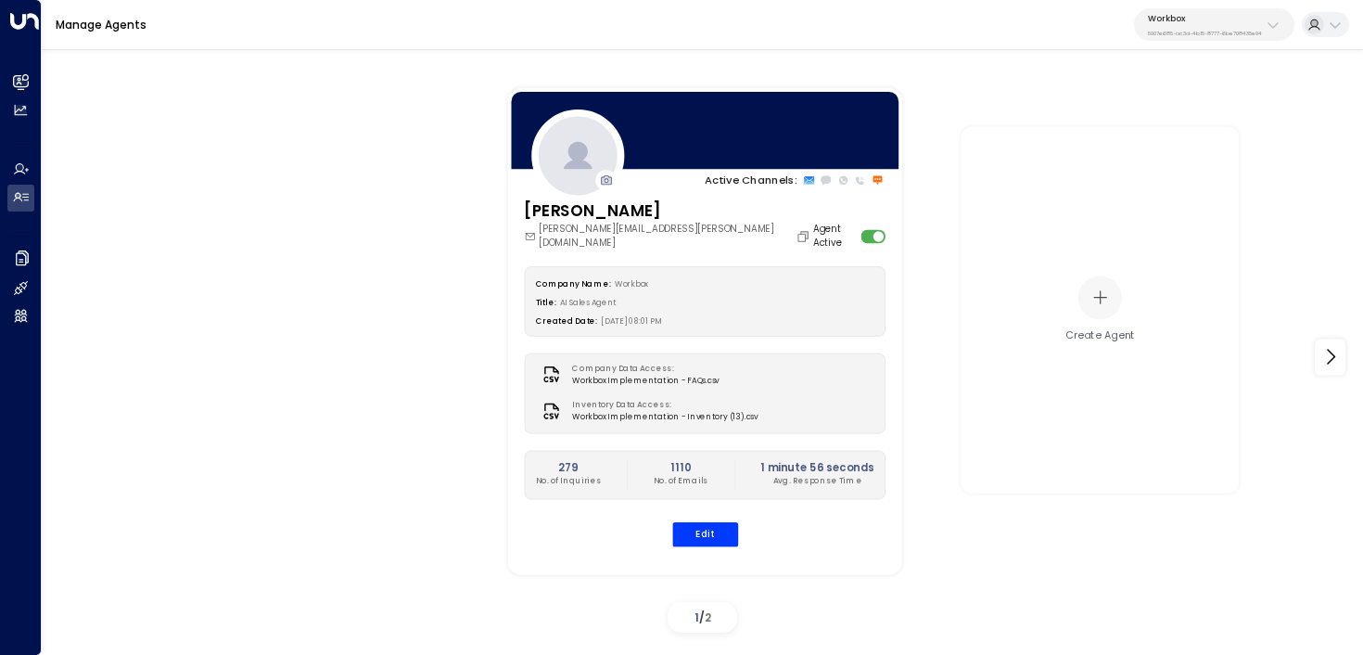
click at [707, 535] on div "Olivia Carter olivia.carter@workboxcompany.com Agent Active Company Name: Workb…" at bounding box center [704, 380] width 394 height 364
click at [717, 521] on button "Edit" at bounding box center [704, 533] width 66 height 24
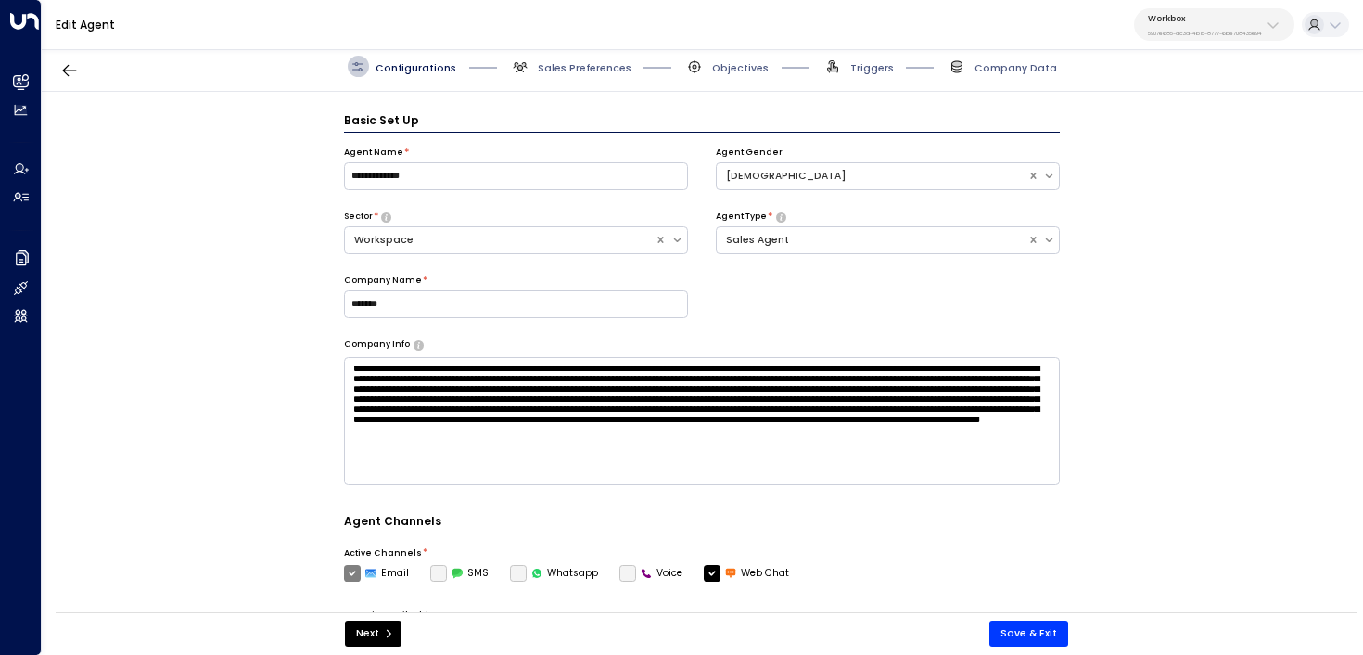
scroll to position [20, 0]
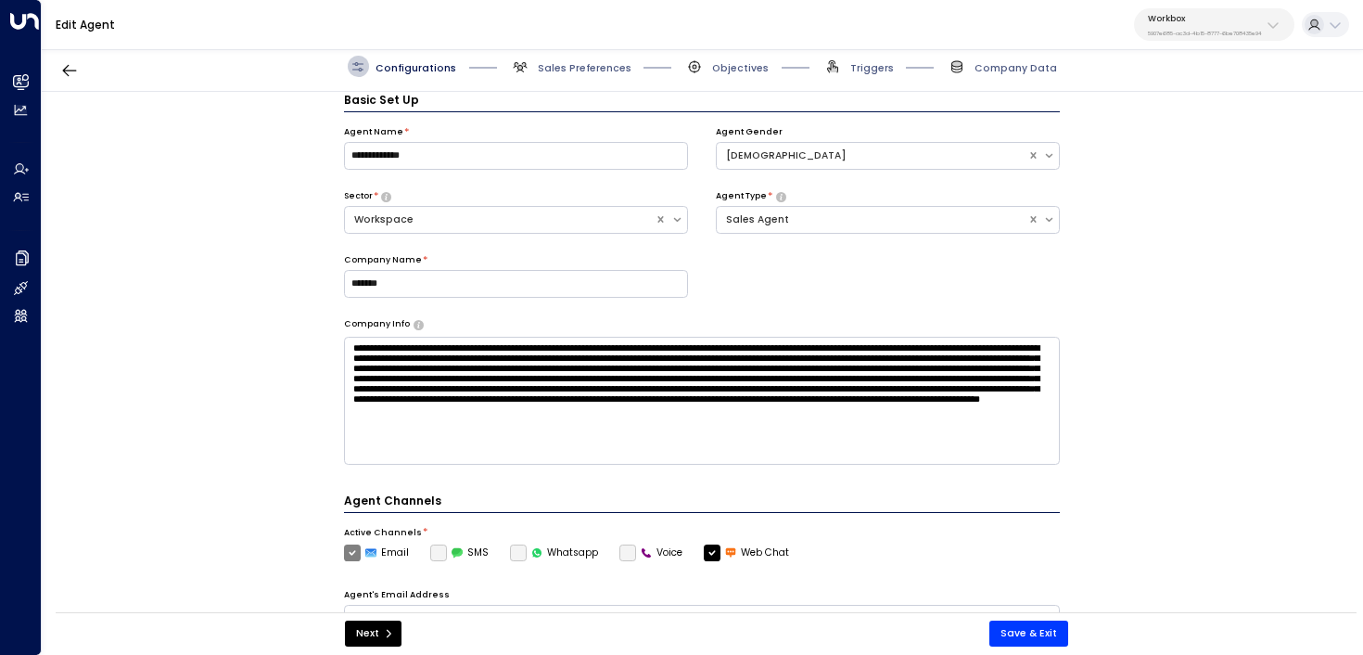
click at [867, 60] on span "Triggers" at bounding box center [857, 66] width 71 height 21
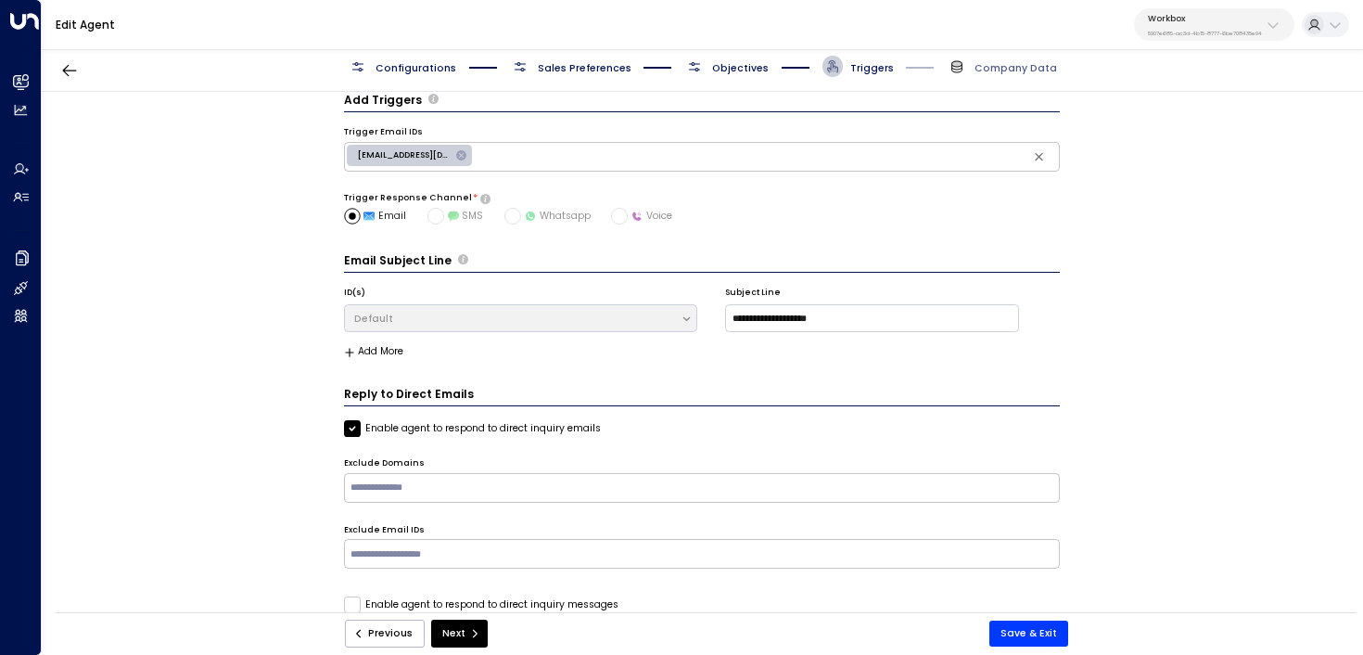
scroll to position [46, 0]
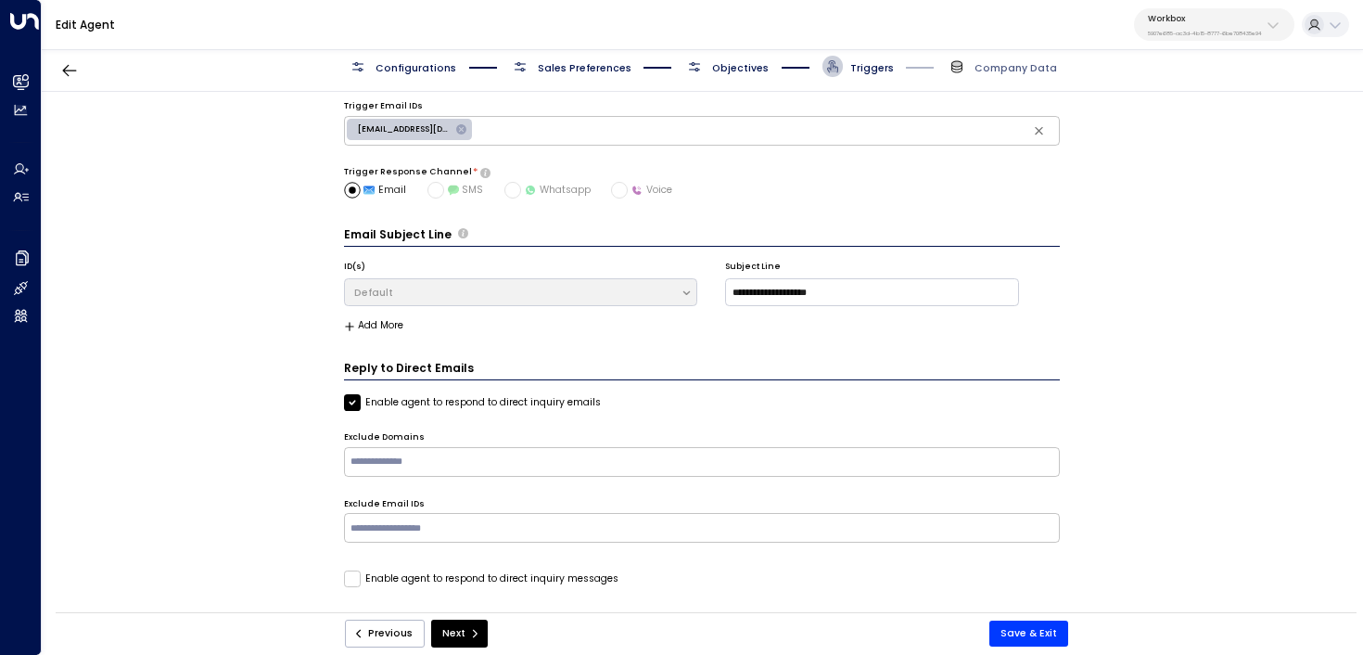
click at [746, 67] on span "Objectives" at bounding box center [740, 68] width 57 height 14
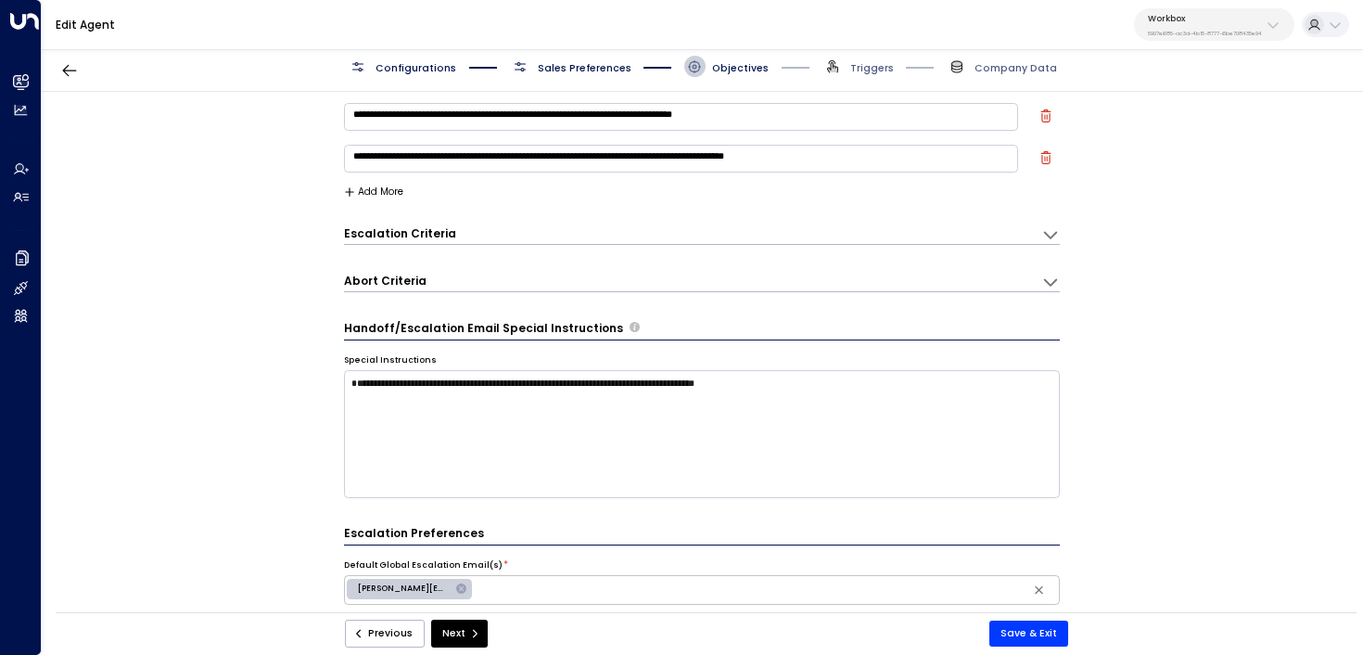
scroll to position [108, 0]
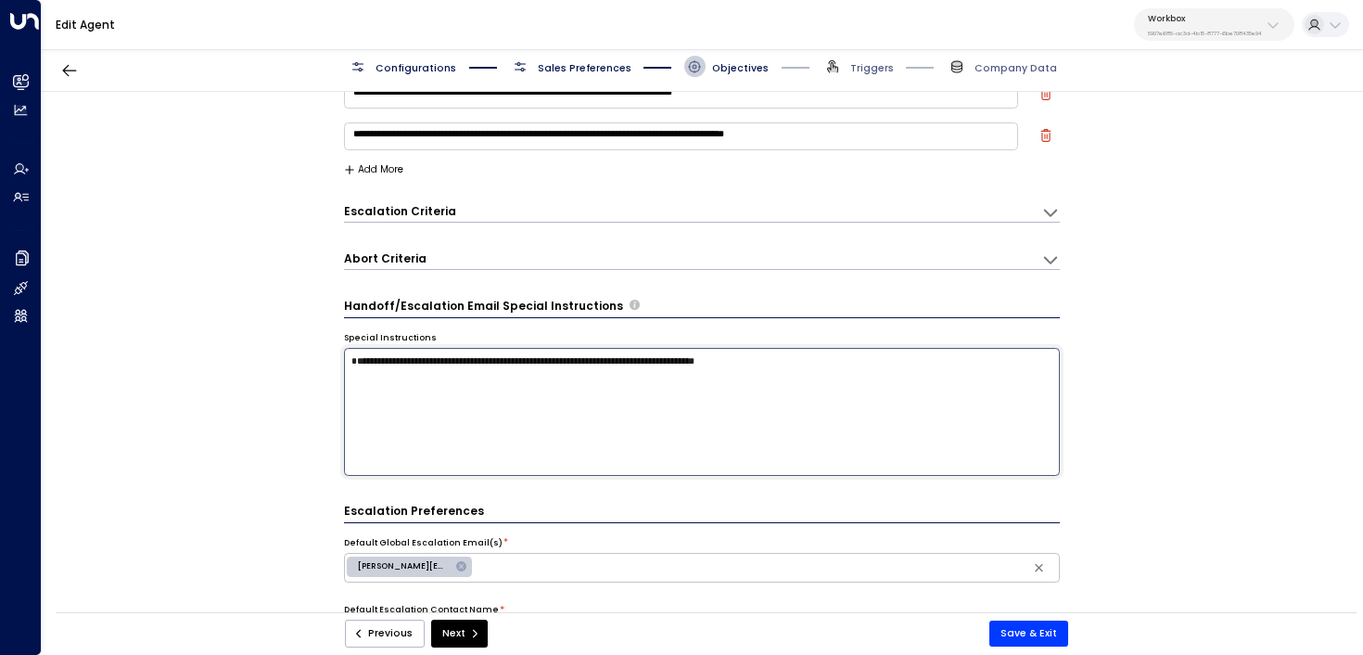
click at [856, 421] on textarea "**********" at bounding box center [702, 412] width 717 height 128
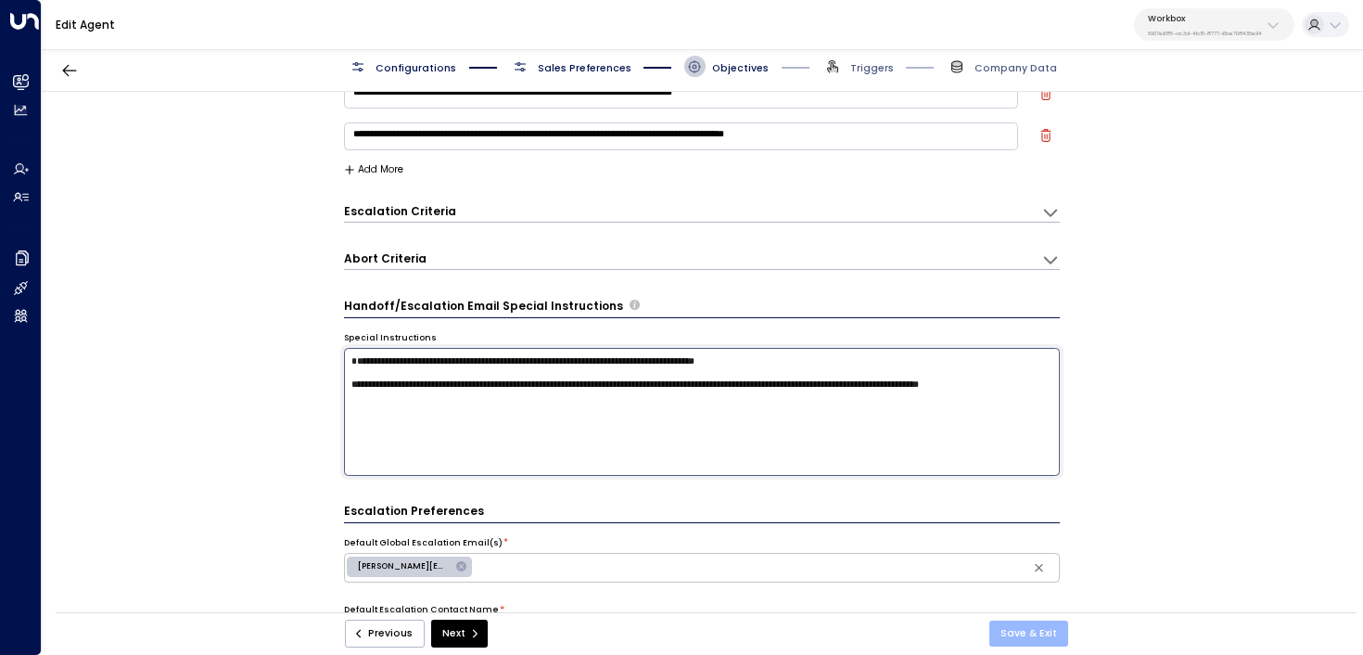
type textarea "**********"
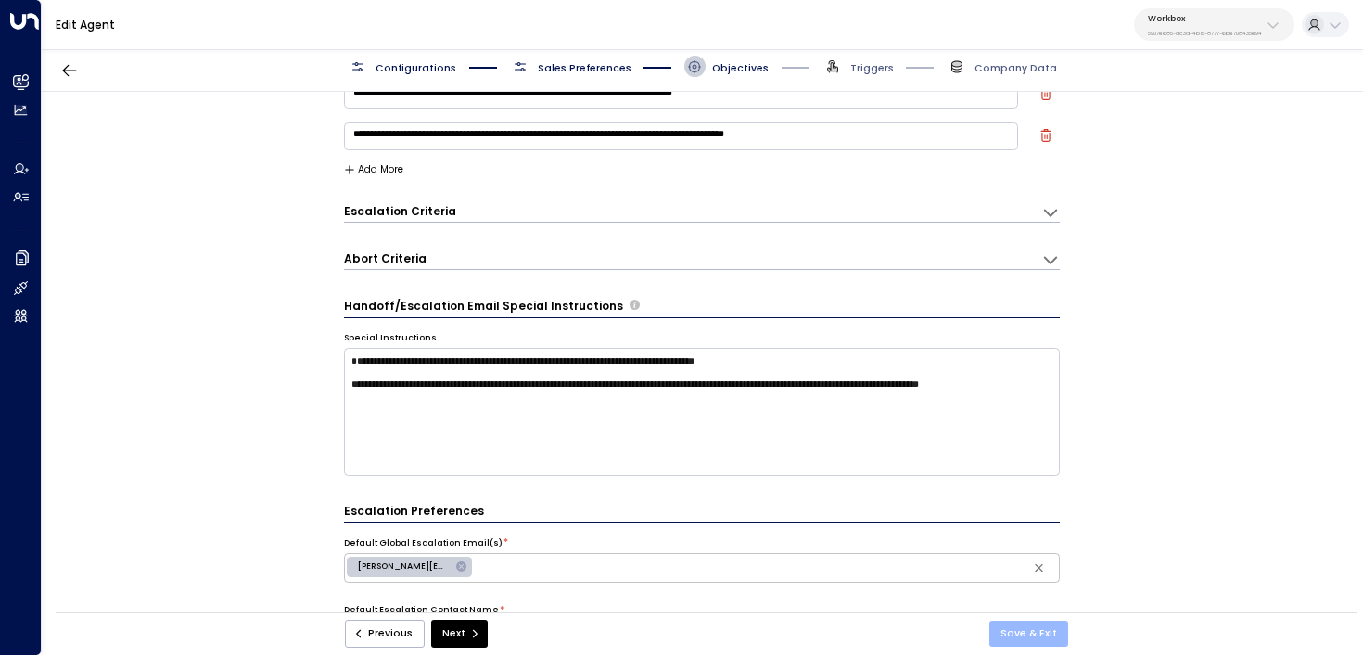
click at [1049, 623] on button "Save & Exit" at bounding box center [1028, 633] width 79 height 26
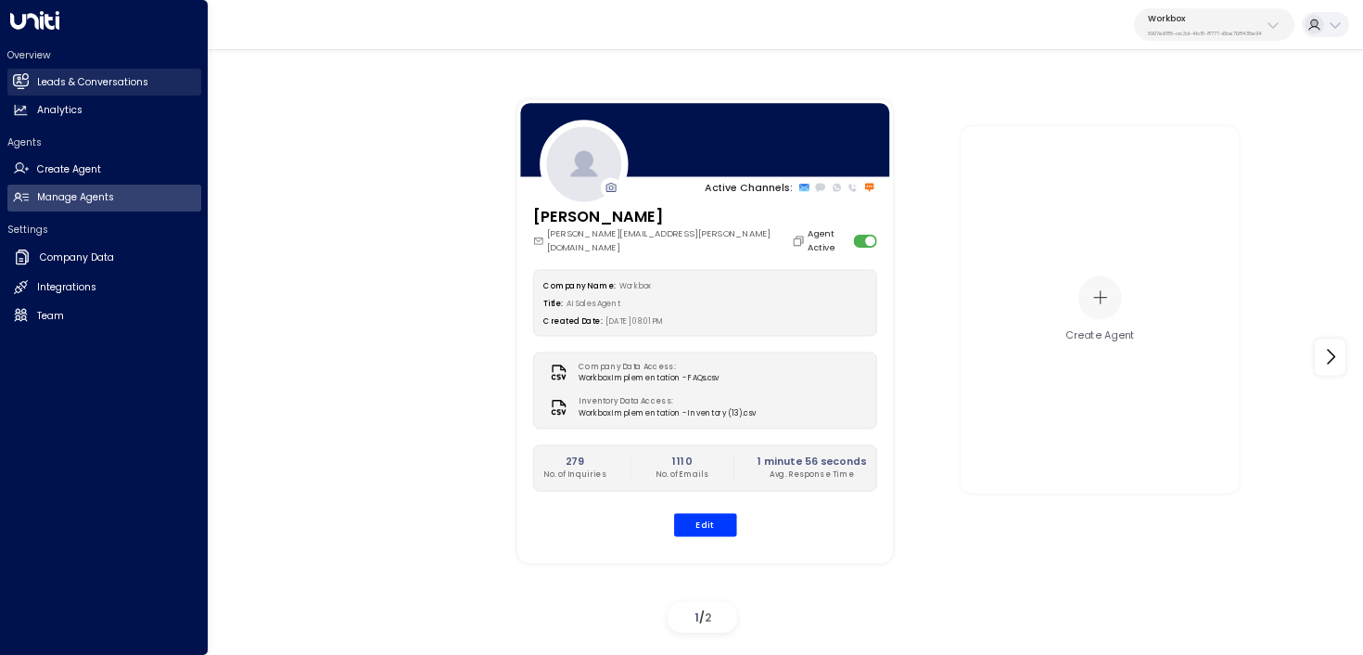
click at [54, 90] on link "Leads & Conversations Leads & Conversations" at bounding box center [104, 82] width 194 height 27
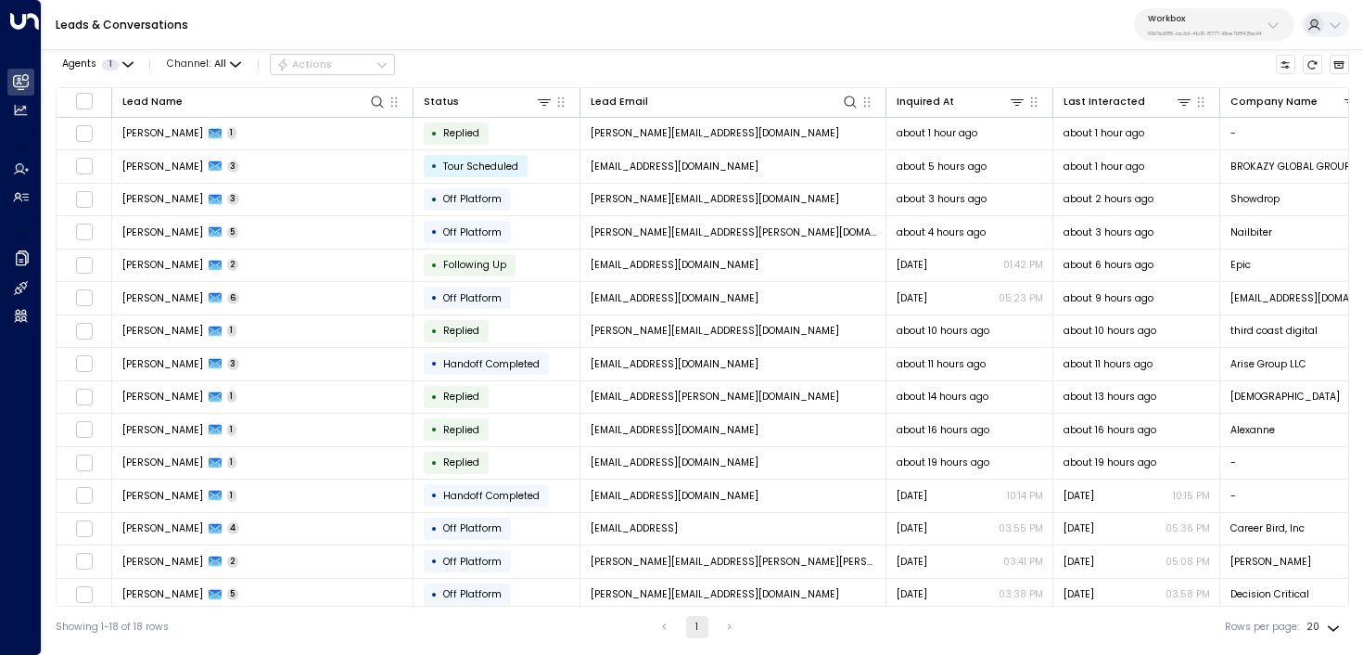
click at [1180, 30] on p "5907e685-ac3d-4b15-8777-6be708435e94" at bounding box center [1205, 33] width 114 height 7
click at [375, 97] on icon at bounding box center [377, 102] width 15 height 15
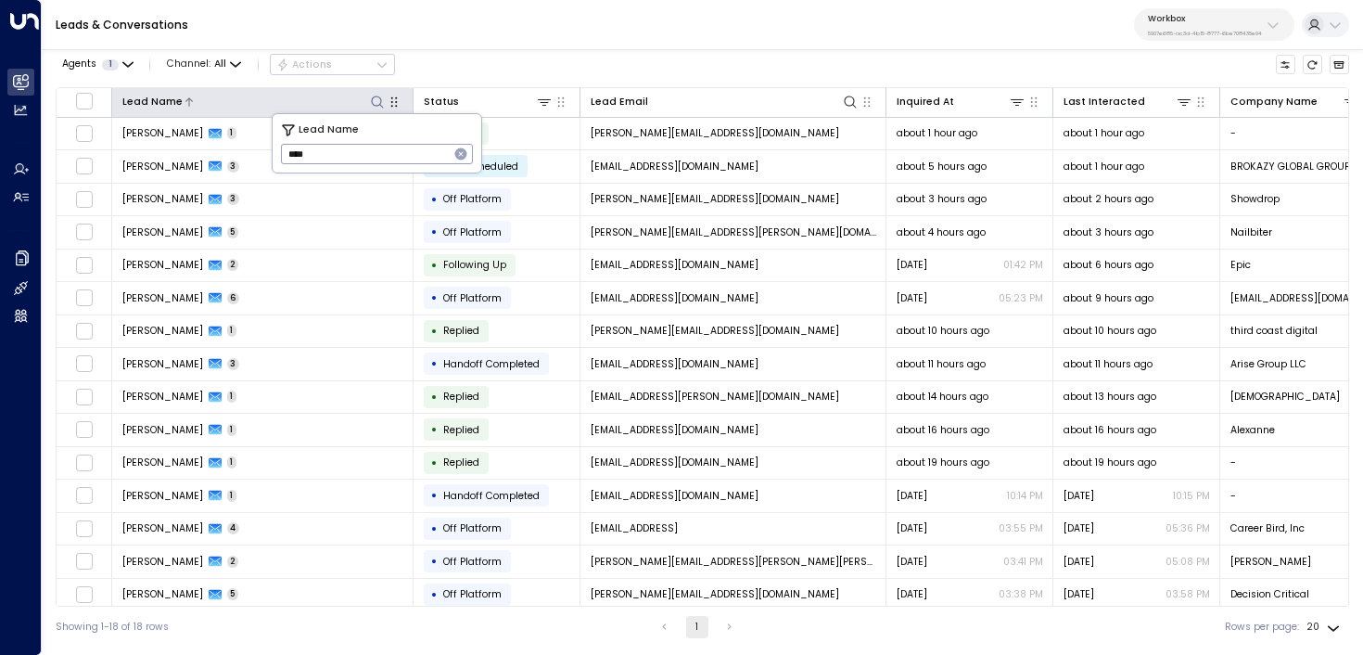
type input "****"
click at [545, 32] on div "Leads & Conversations Workbox 5907e685-ac3d-4b15-8777-6be708435e94" at bounding box center [702, 25] width 1321 height 50
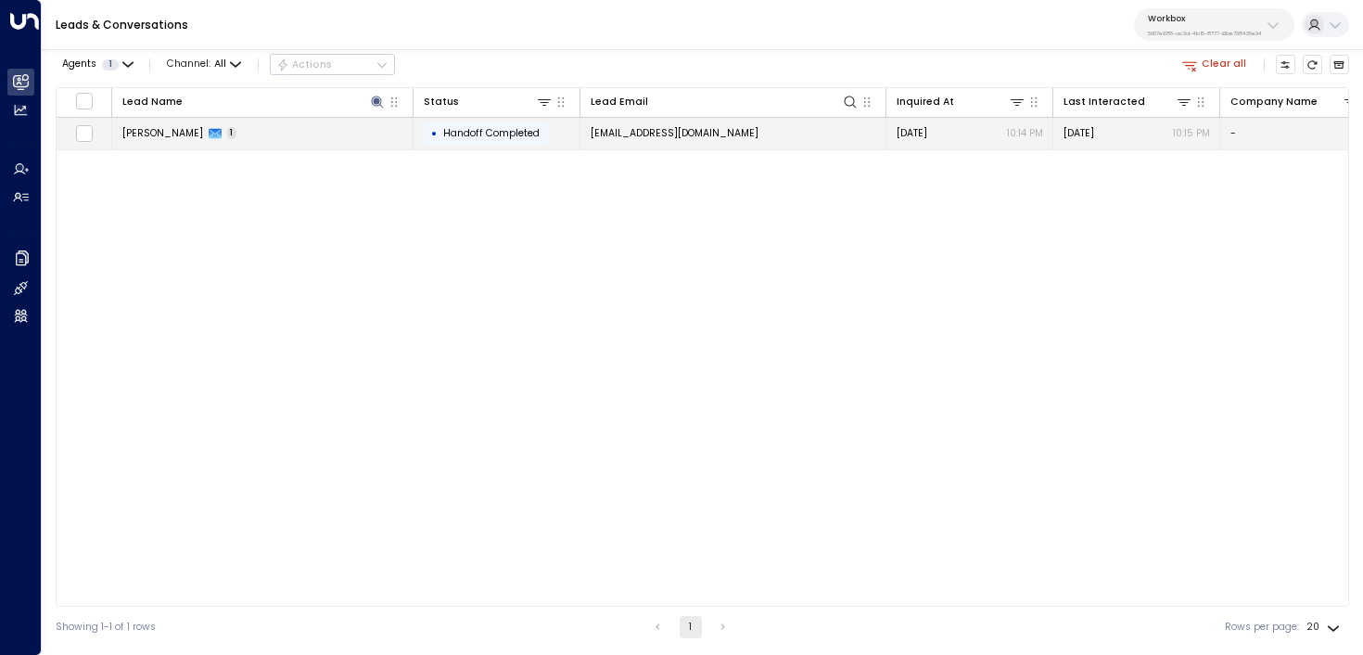
click at [339, 129] on td "Syed Ali 1" at bounding box center [262, 134] width 301 height 32
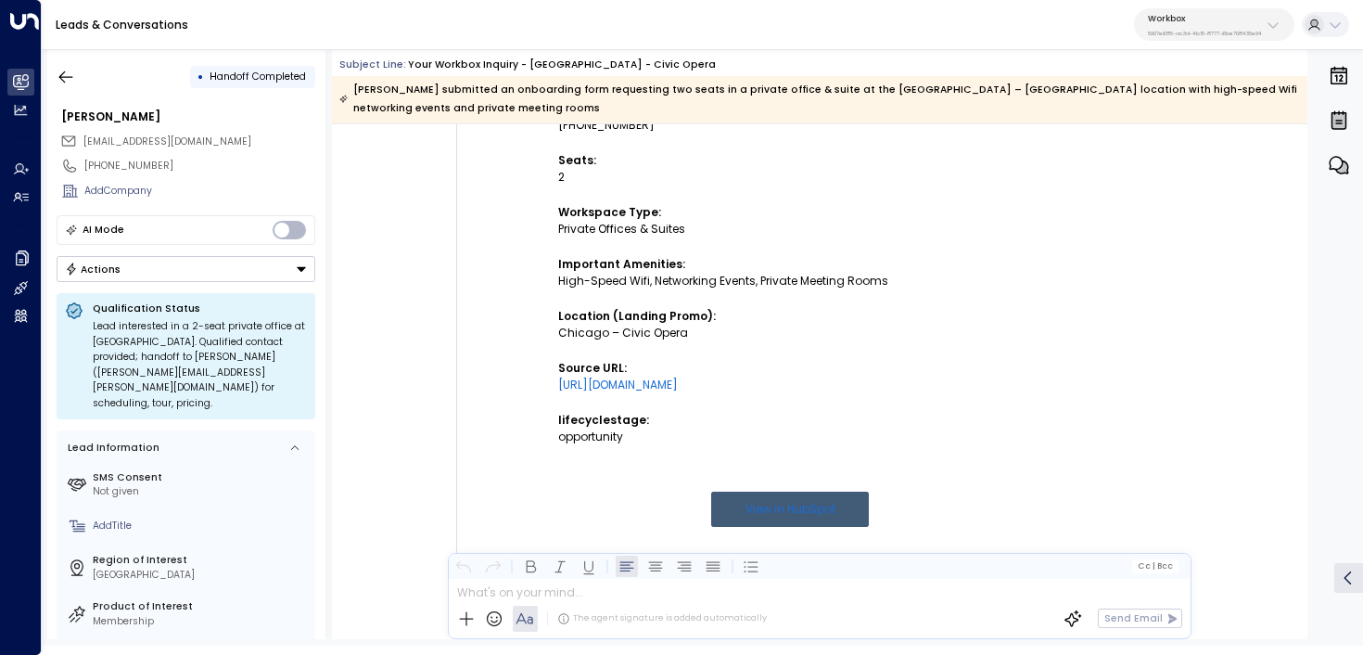
scroll to position [615, 0]
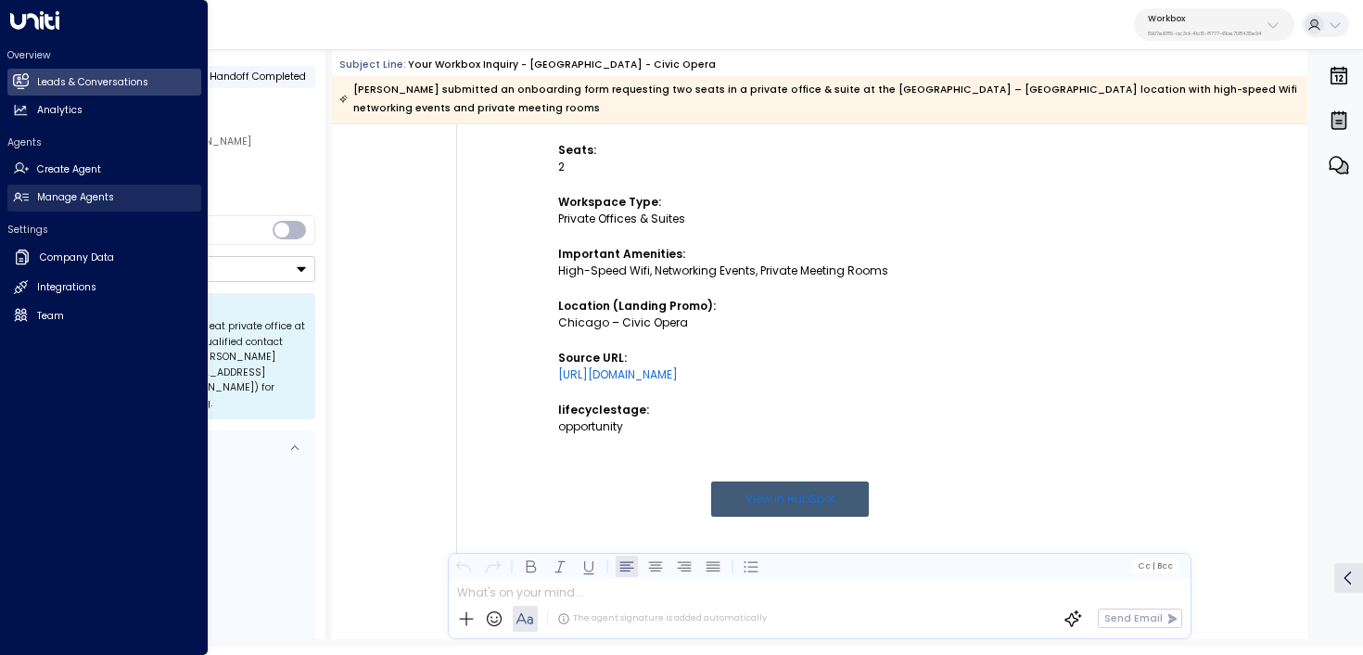
click at [27, 186] on link "Manage Agents Manage Agents" at bounding box center [104, 198] width 194 height 27
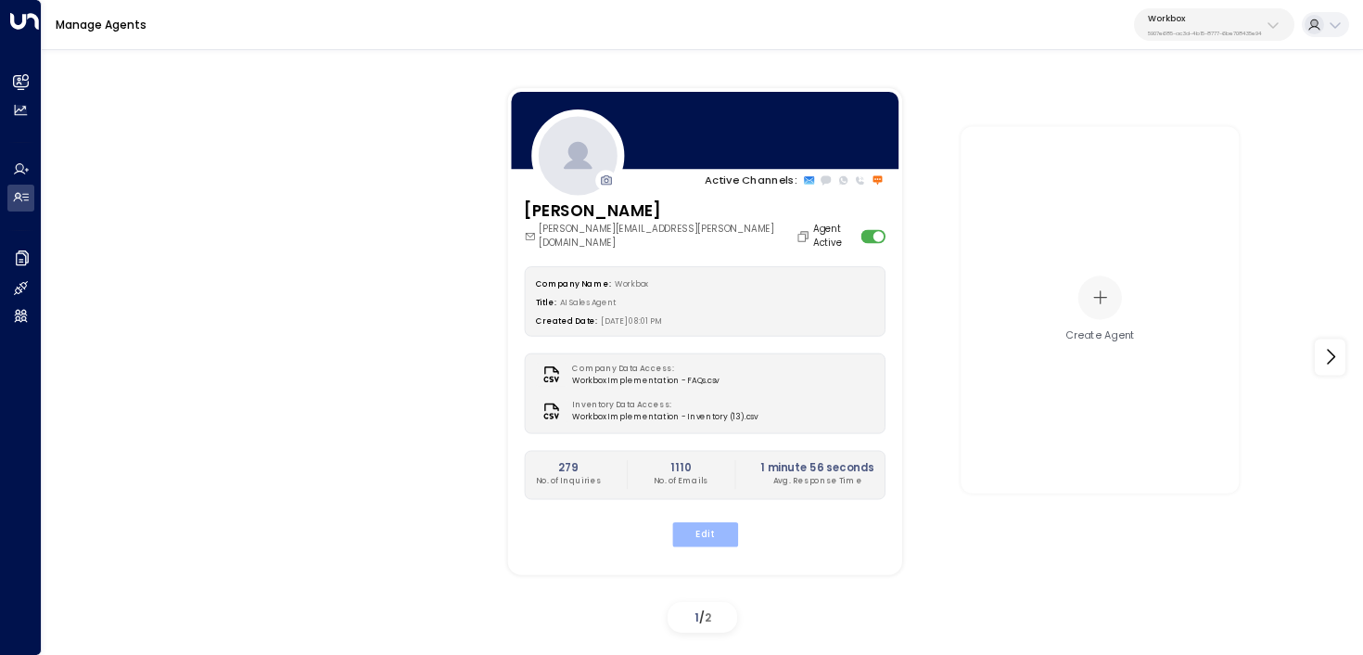
click at [721, 521] on button "Edit" at bounding box center [704, 533] width 66 height 24
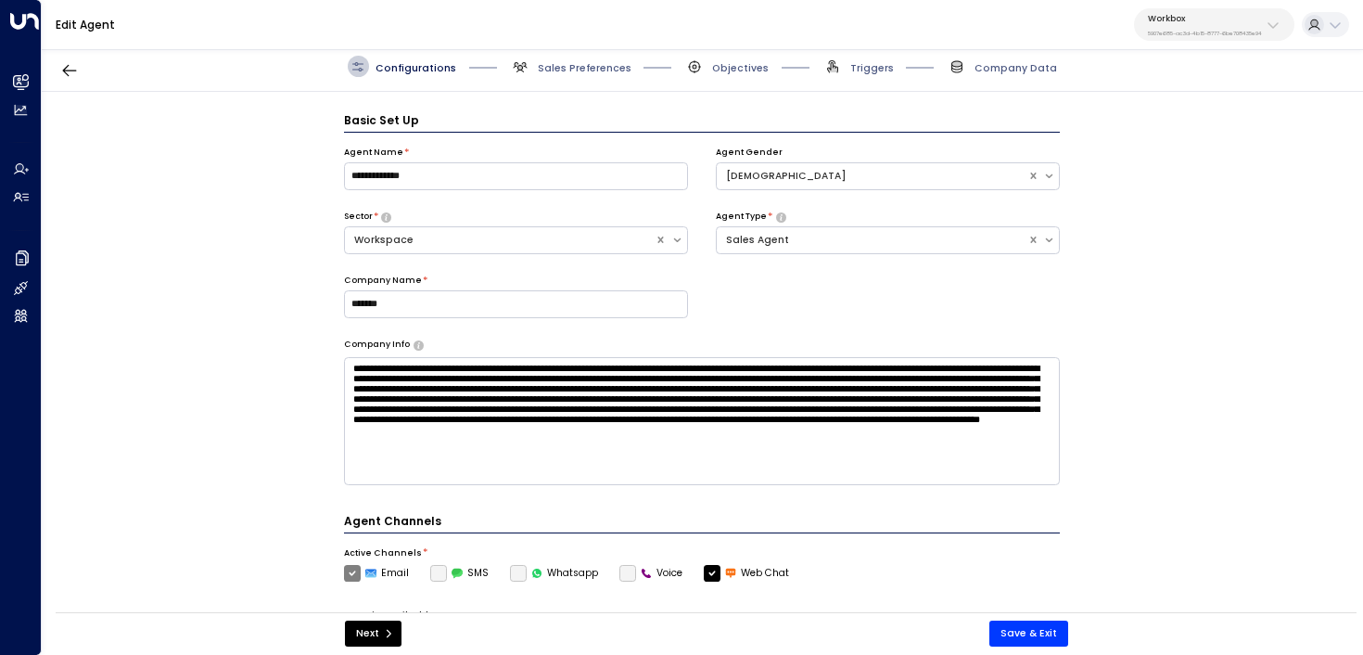
scroll to position [20, 0]
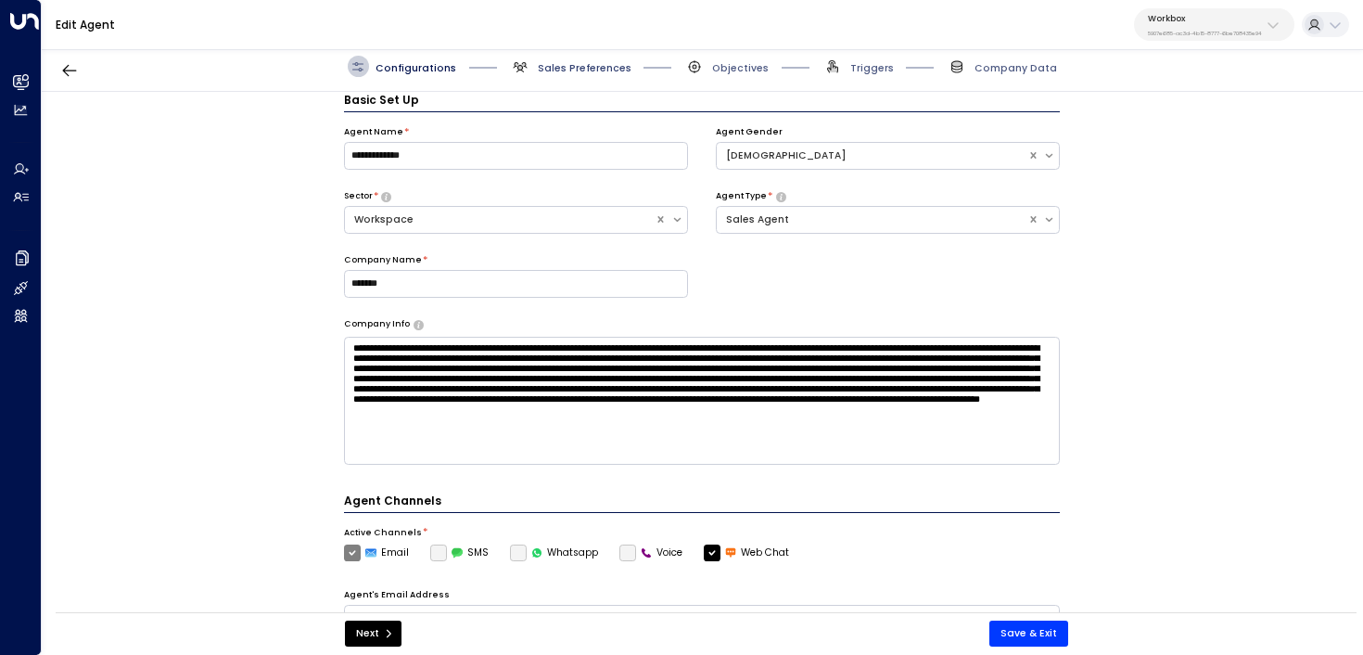
click at [578, 72] on span "Sales Preferences" at bounding box center [585, 68] width 94 height 14
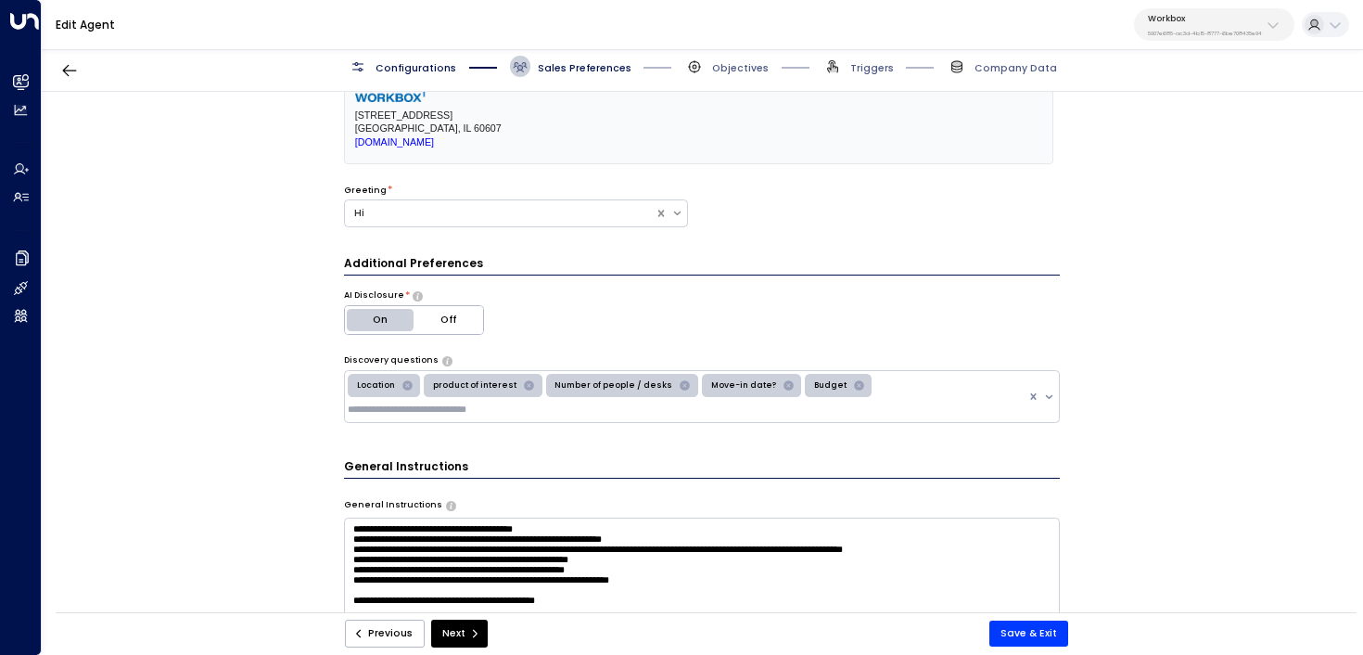
scroll to position [252, 0]
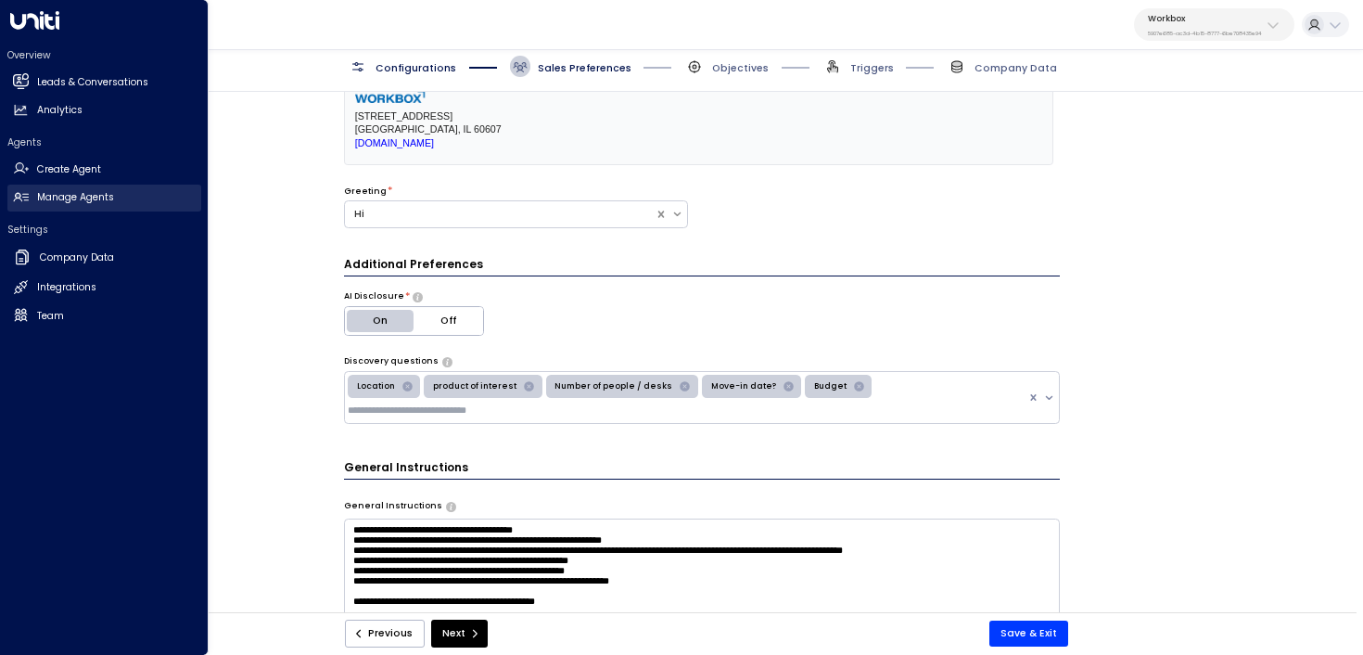
click at [27, 193] on icon at bounding box center [21, 197] width 16 height 16
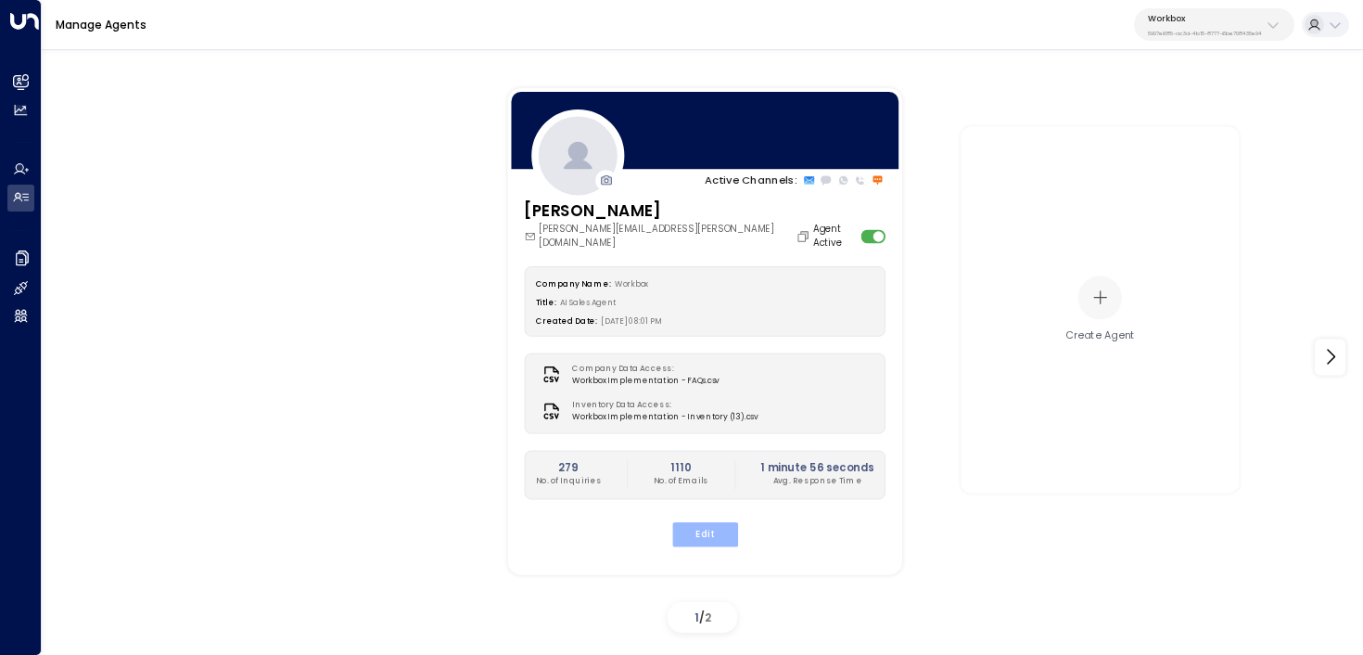
click at [714, 521] on button "Edit" at bounding box center [704, 533] width 66 height 24
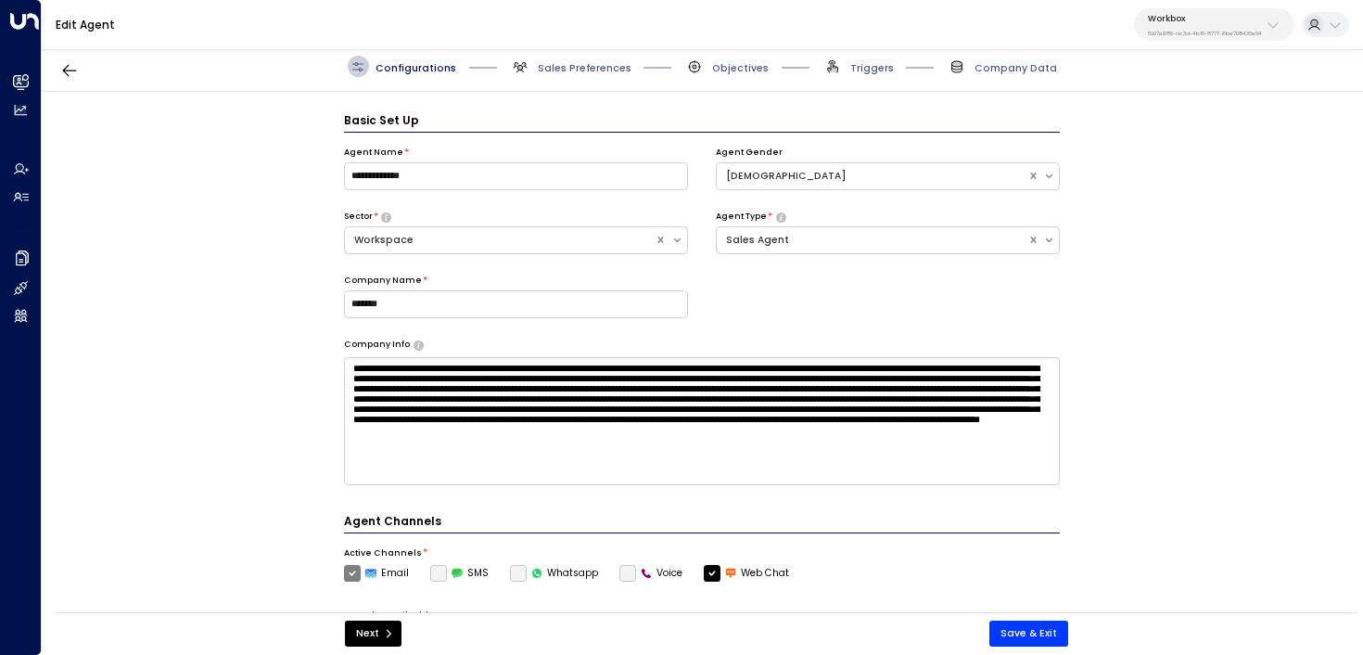
scroll to position [20, 0]
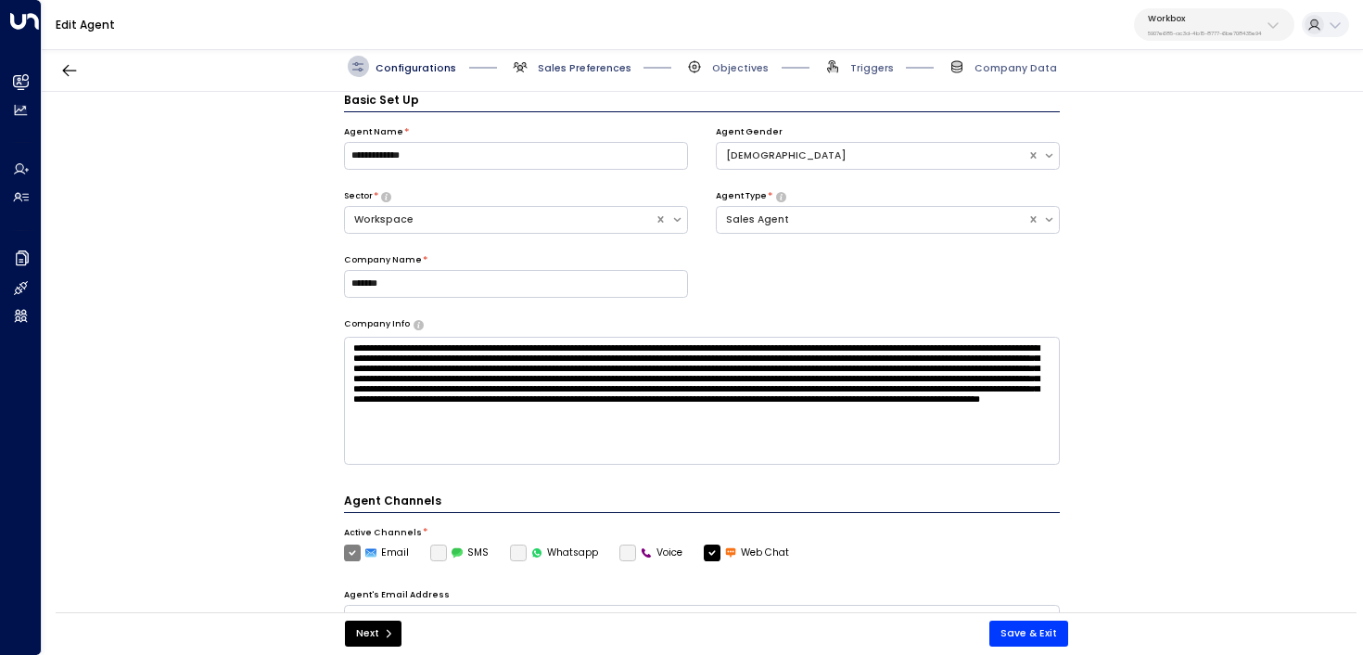
click at [590, 70] on span "Sales Preferences" at bounding box center [585, 68] width 94 height 14
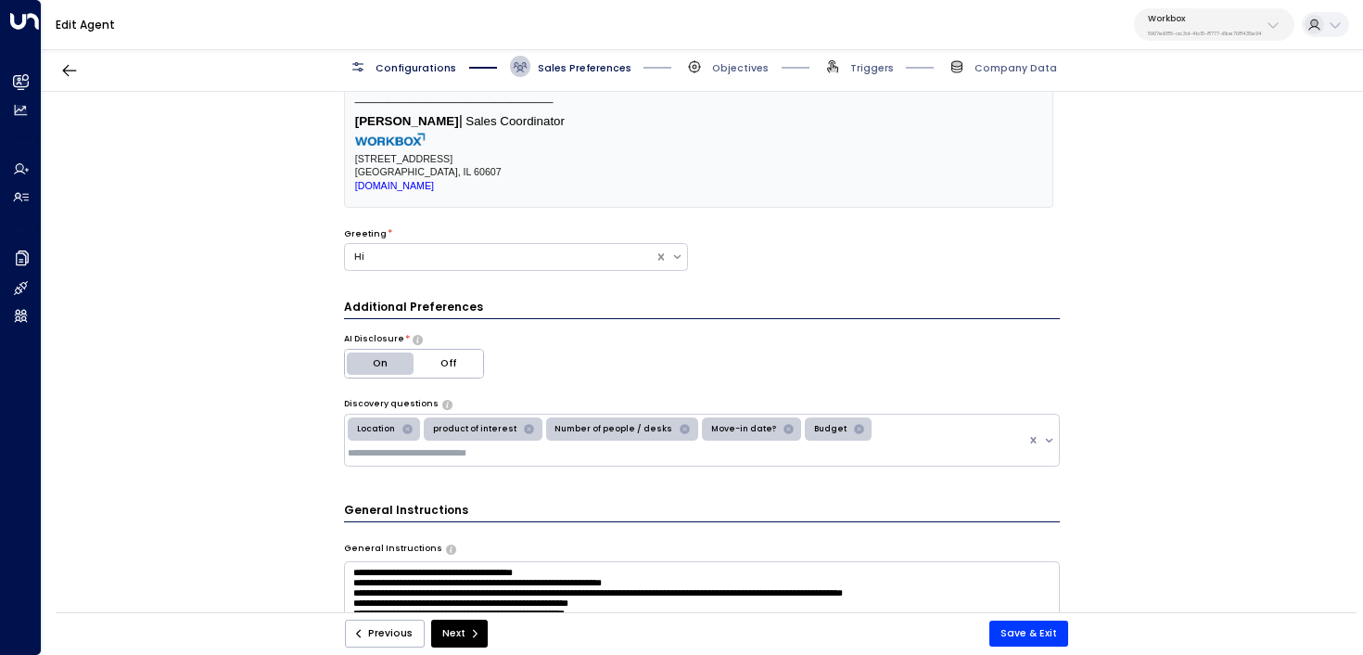
scroll to position [453, 0]
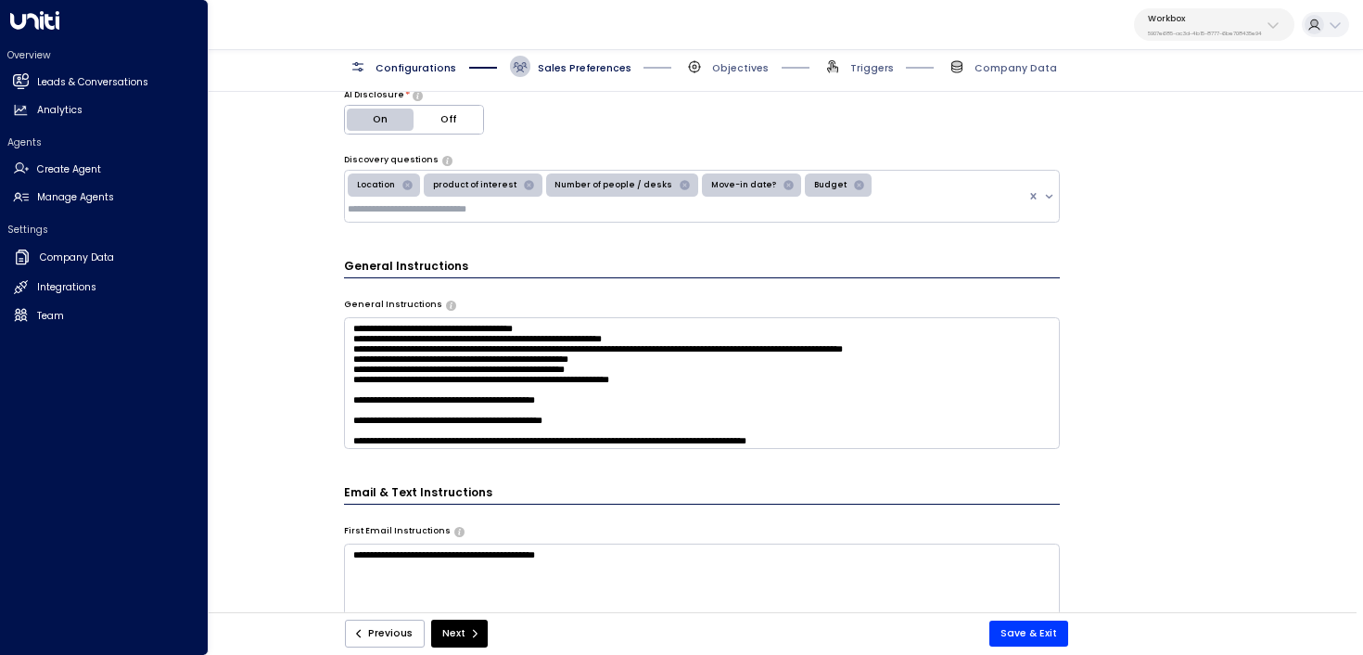
click at [21, 65] on div "Overview Leads & Conversations Leads & Conversations Analytics Analytics" at bounding box center [104, 86] width 194 height 76
click at [30, 83] on link "Leads & Conversations Leads & Conversations" at bounding box center [104, 82] width 194 height 27
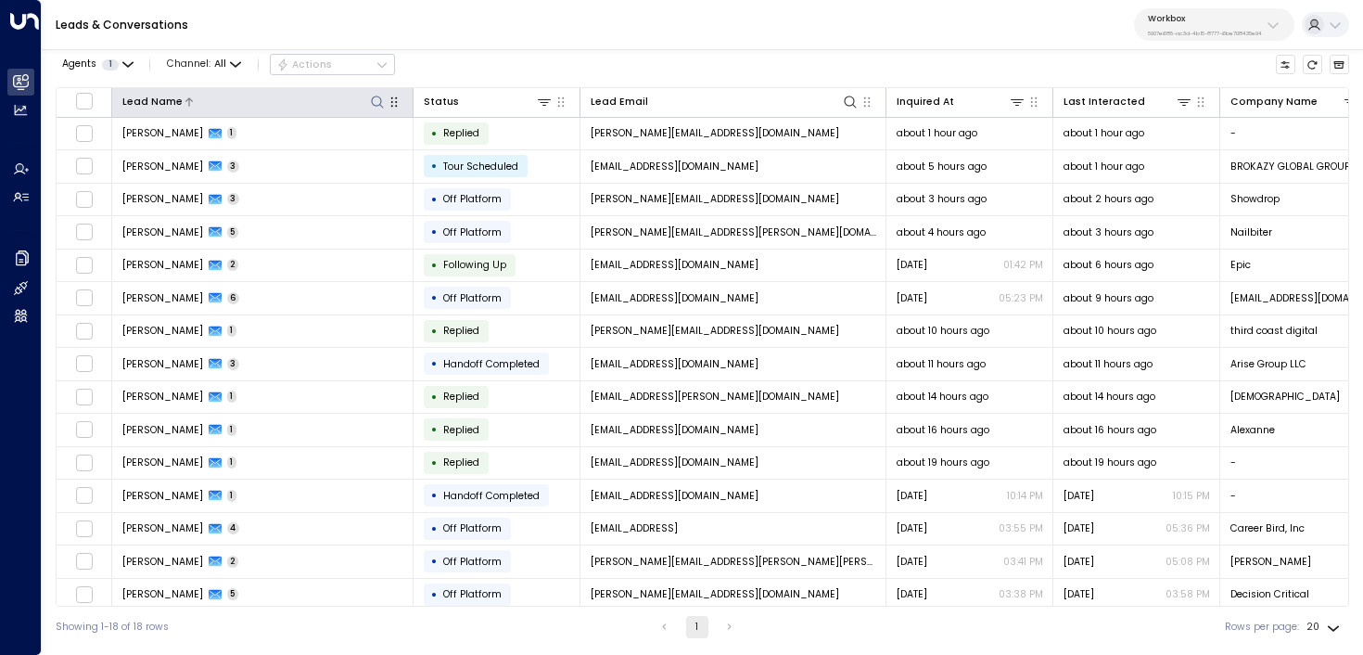
click at [373, 103] on icon at bounding box center [377, 102] width 15 height 15
type input "****"
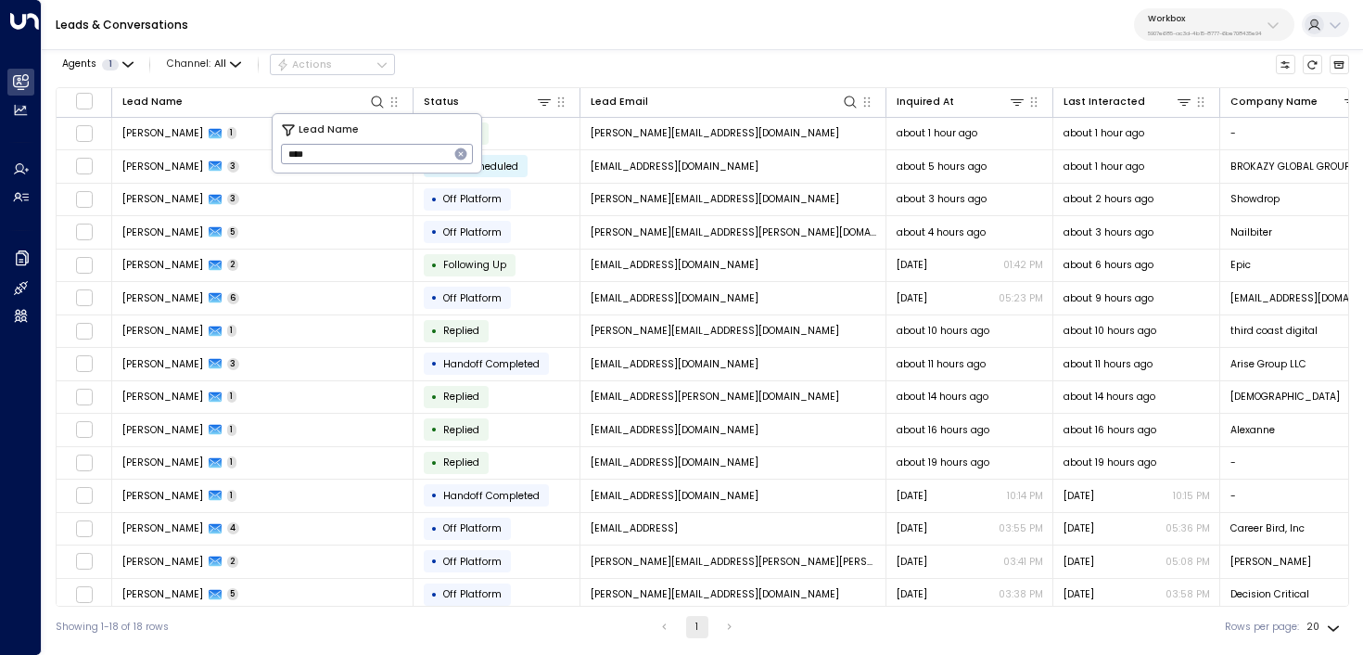
click at [557, 49] on div "Leads & Conversations Workbox 5907e685-ac3d-4b15-8777-6be708435e94" at bounding box center [702, 25] width 1321 height 50
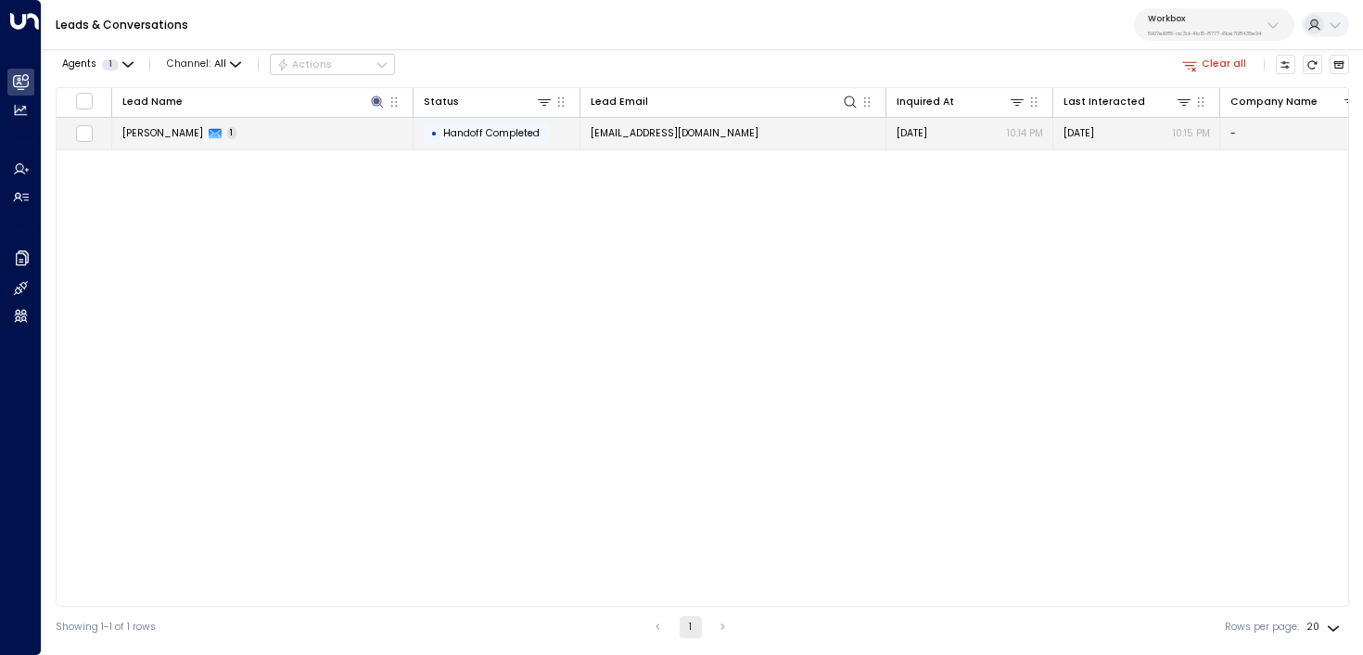
click at [290, 133] on td "Syed Ali 1" at bounding box center [262, 134] width 301 height 32
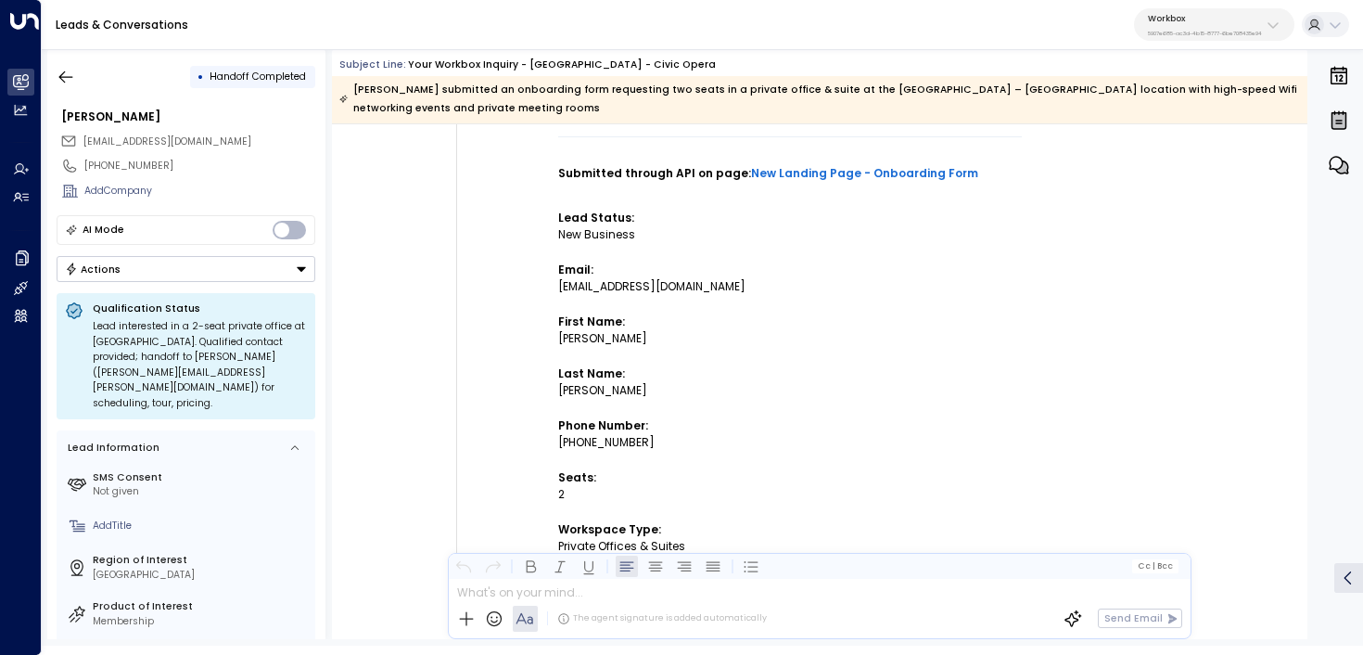
scroll to position [139, 0]
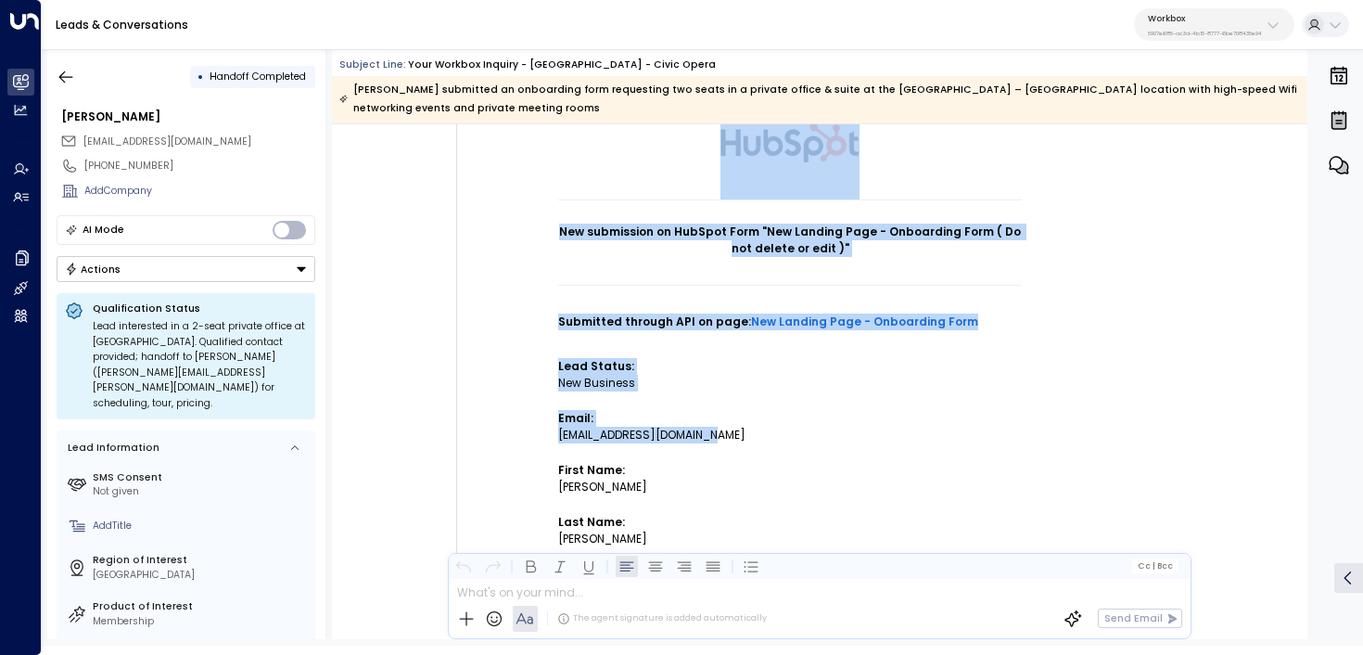
drag, startPoint x: 732, startPoint y: 415, endPoint x: 509, endPoint y: 415, distance: 222.5
click at [509, 415] on td "New submission on HubSpot Form "New Landing Page - Onboarding Form ( Do not del…" at bounding box center [789, 630] width 649 height 1101
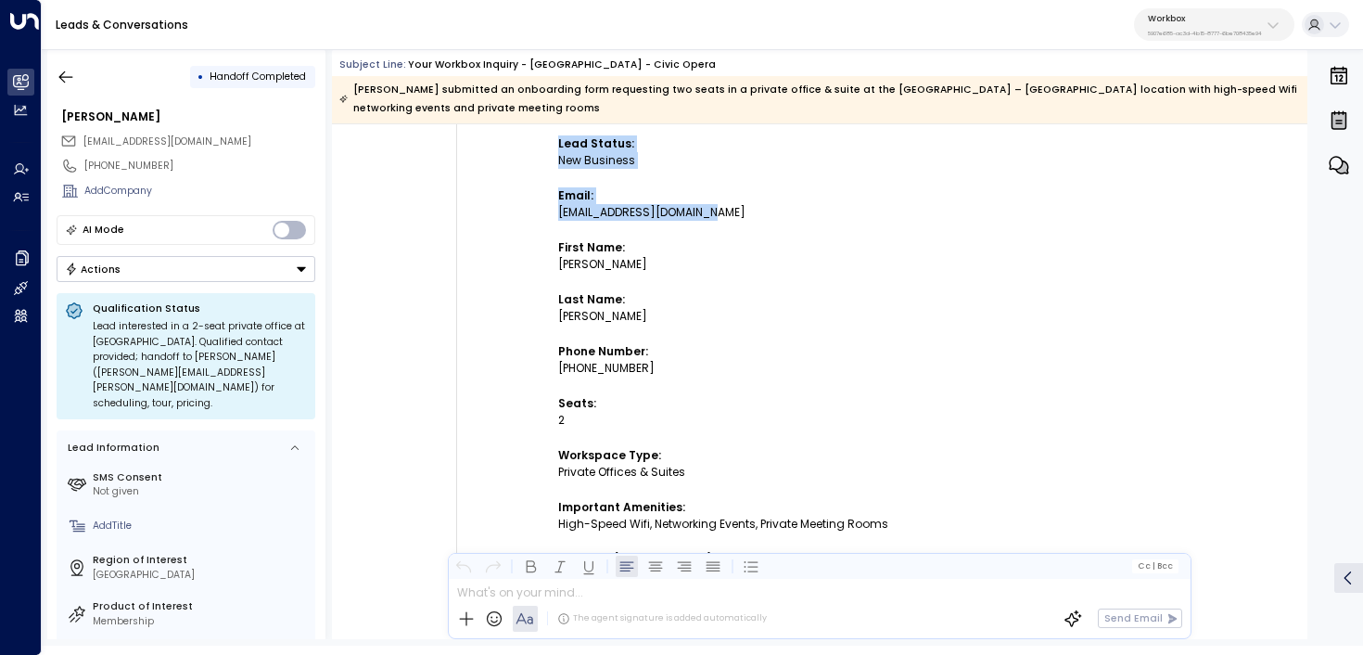
scroll to position [215, 0]
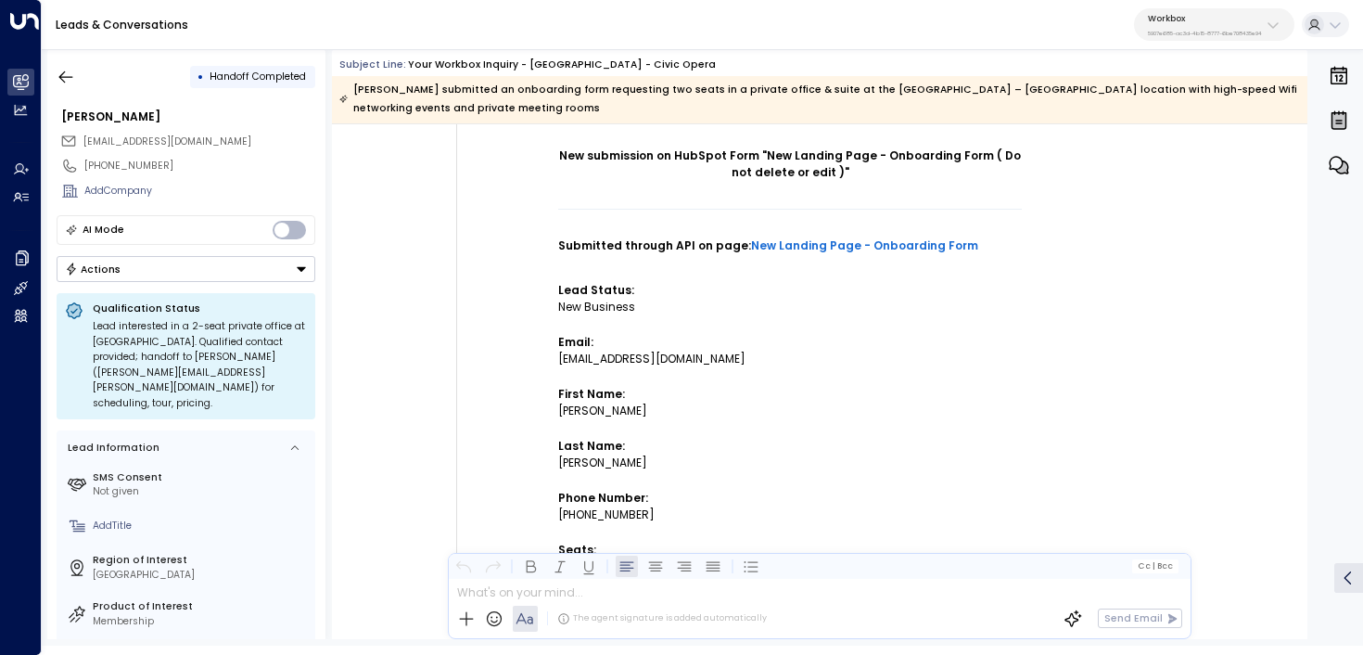
click at [630, 299] on div "New Business" at bounding box center [790, 307] width 464 height 17
click at [567, 402] on div "Syed" at bounding box center [790, 410] width 464 height 17
copy div "Syed"
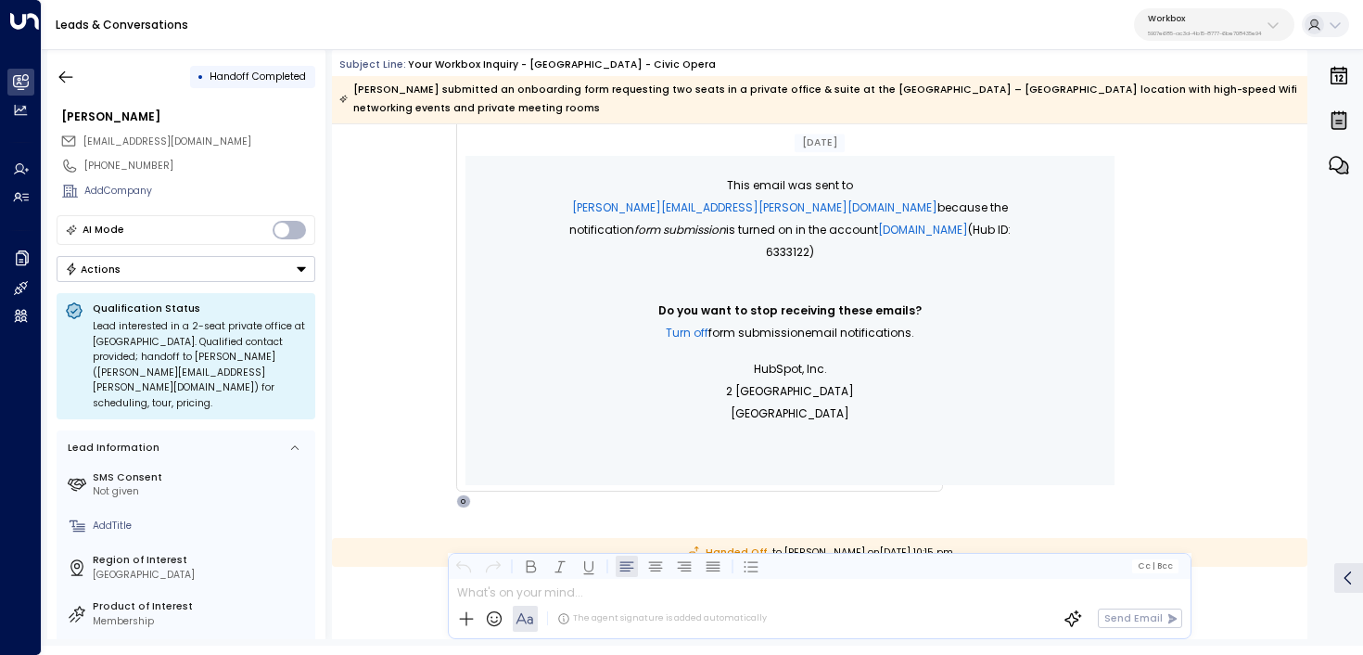
scroll to position [1594, 0]
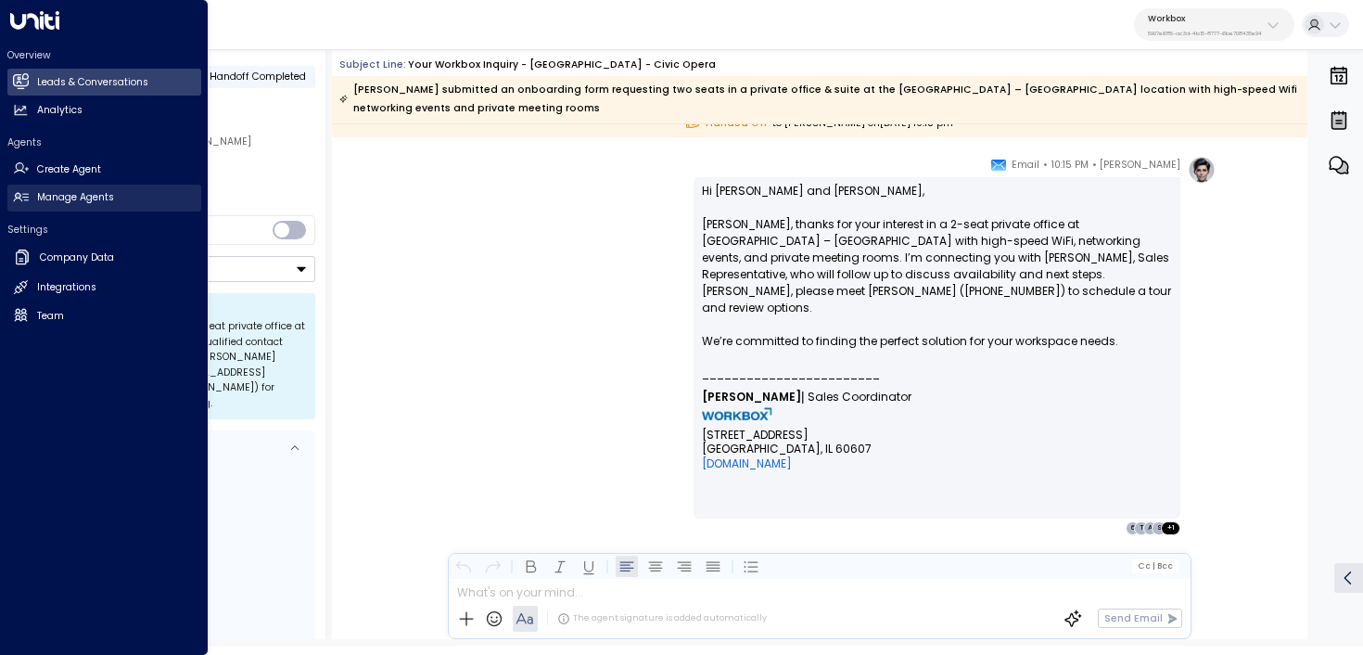
click at [19, 205] on link "Manage Agents Manage Agents" at bounding box center [104, 198] width 194 height 27
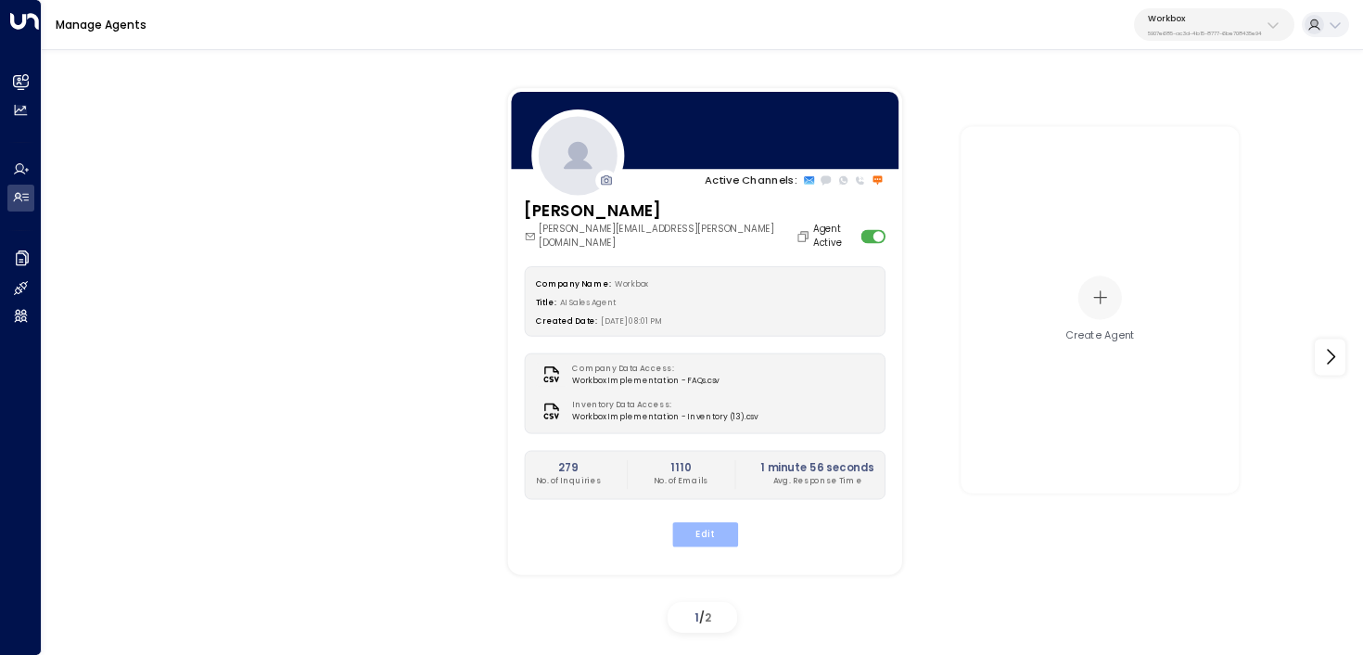
click at [693, 521] on button "Edit" at bounding box center [704, 533] width 66 height 24
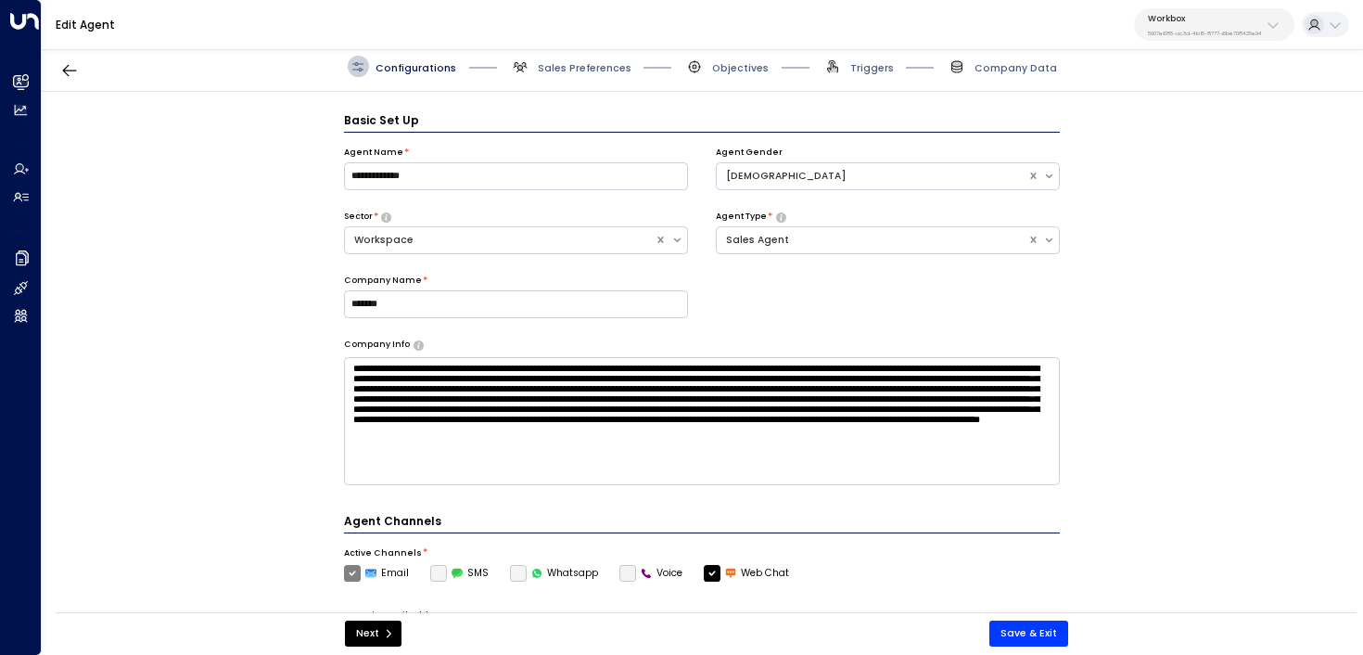
scroll to position [20, 0]
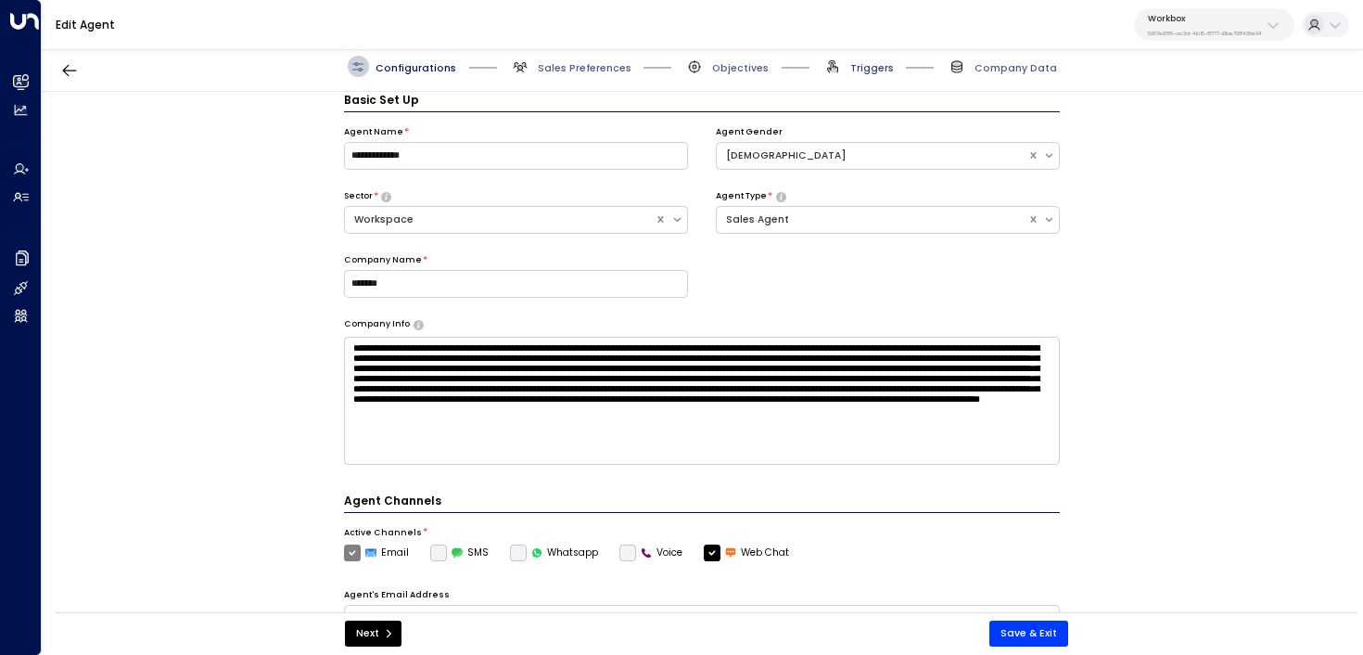
click at [861, 63] on span "Triggers" at bounding box center [872, 68] width 44 height 14
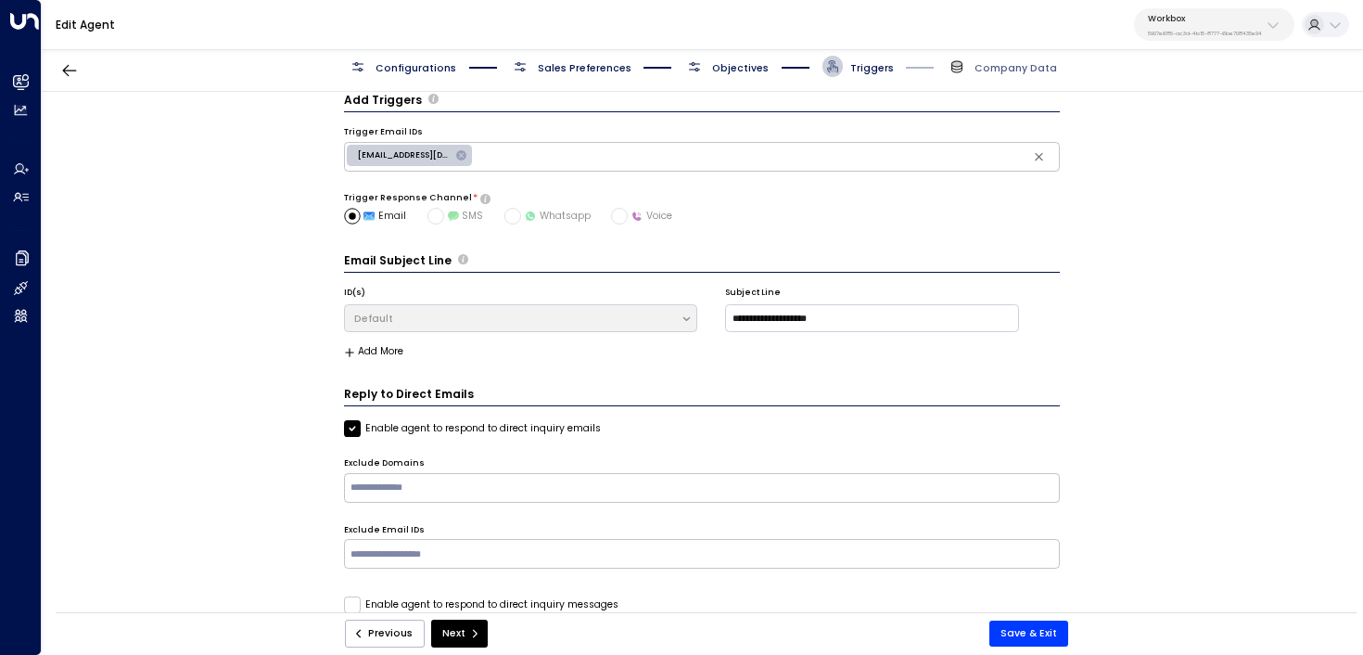
click at [727, 72] on span "Objectives" at bounding box center [740, 68] width 57 height 14
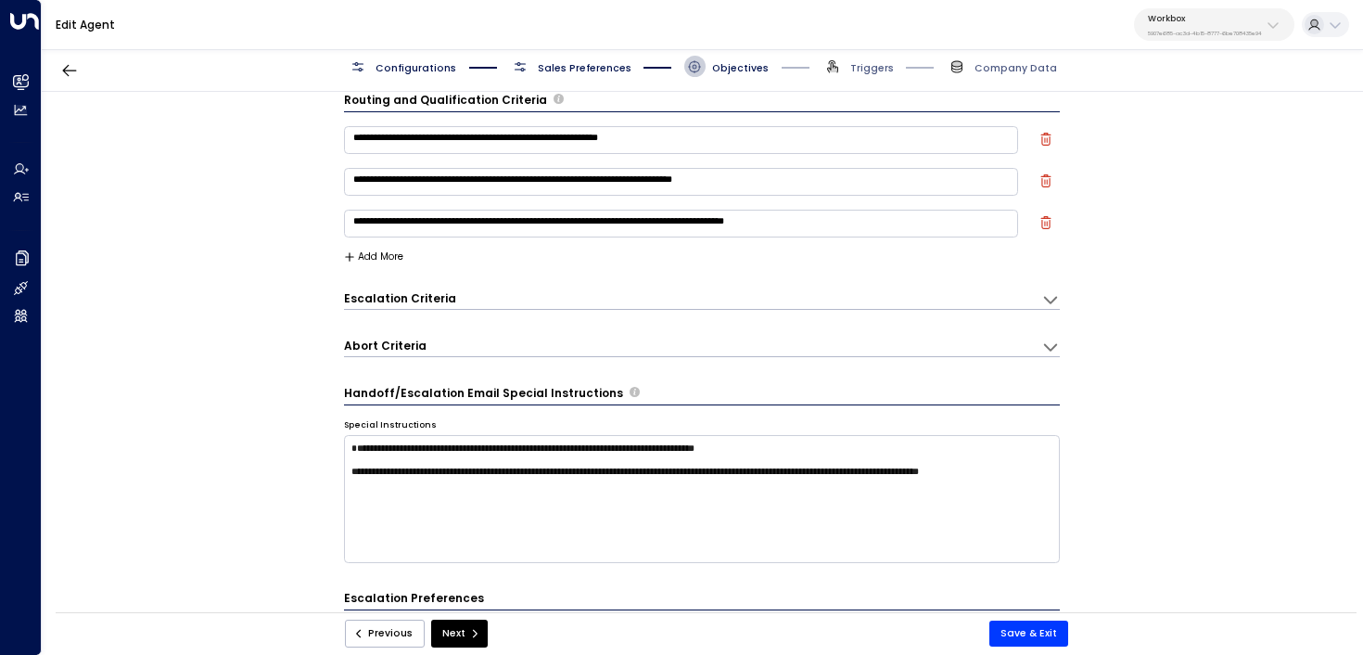
scroll to position [0, 0]
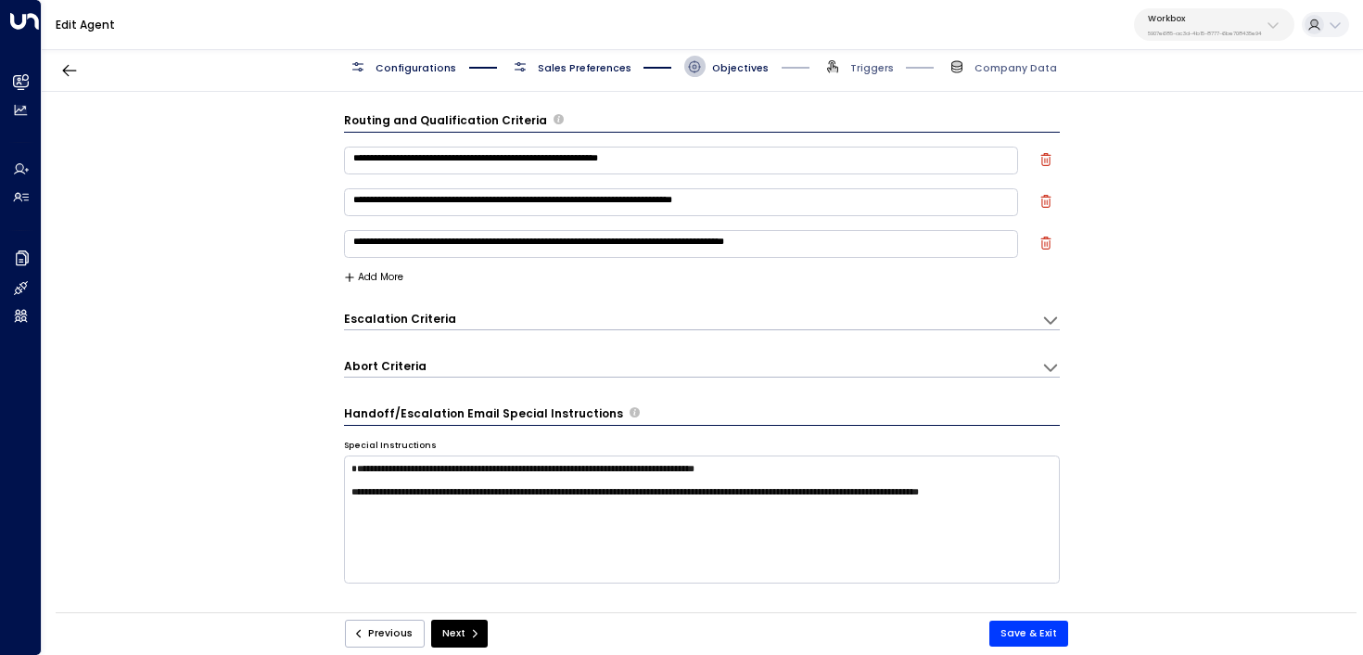
click at [381, 306] on div "**********" at bounding box center [702, 317] width 717 height 27
click at [377, 318] on h3 "Escalation Criteria" at bounding box center [400, 319] width 112 height 16
